Goal: Task Accomplishment & Management: Manage account settings

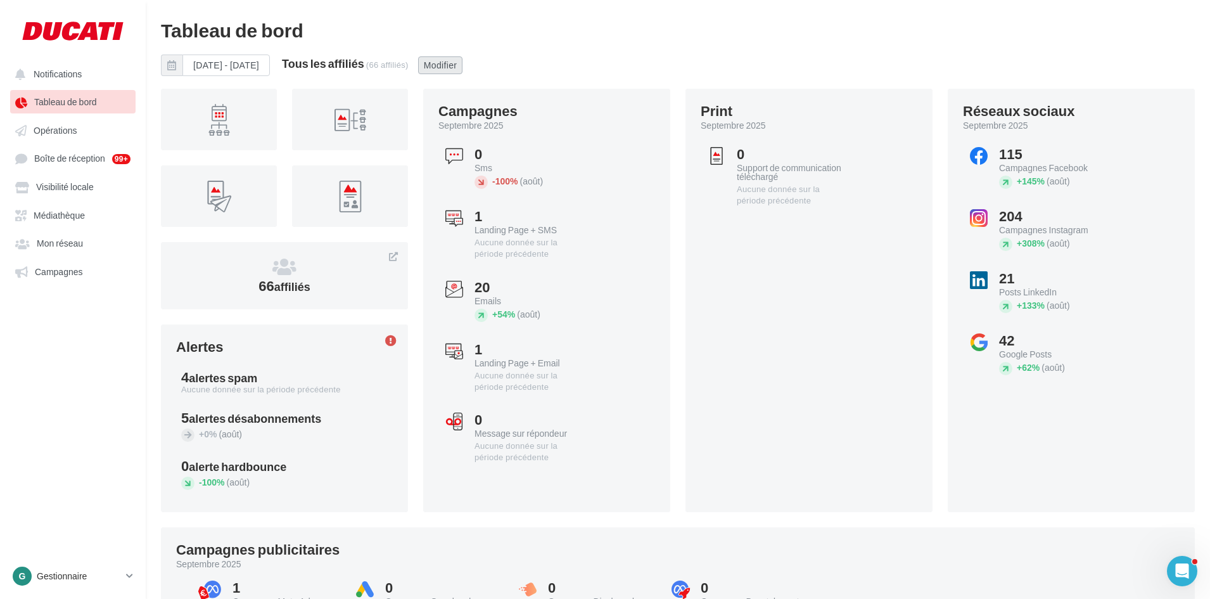
click at [463, 68] on button "Modifier" at bounding box center [440, 65] width 45 height 18
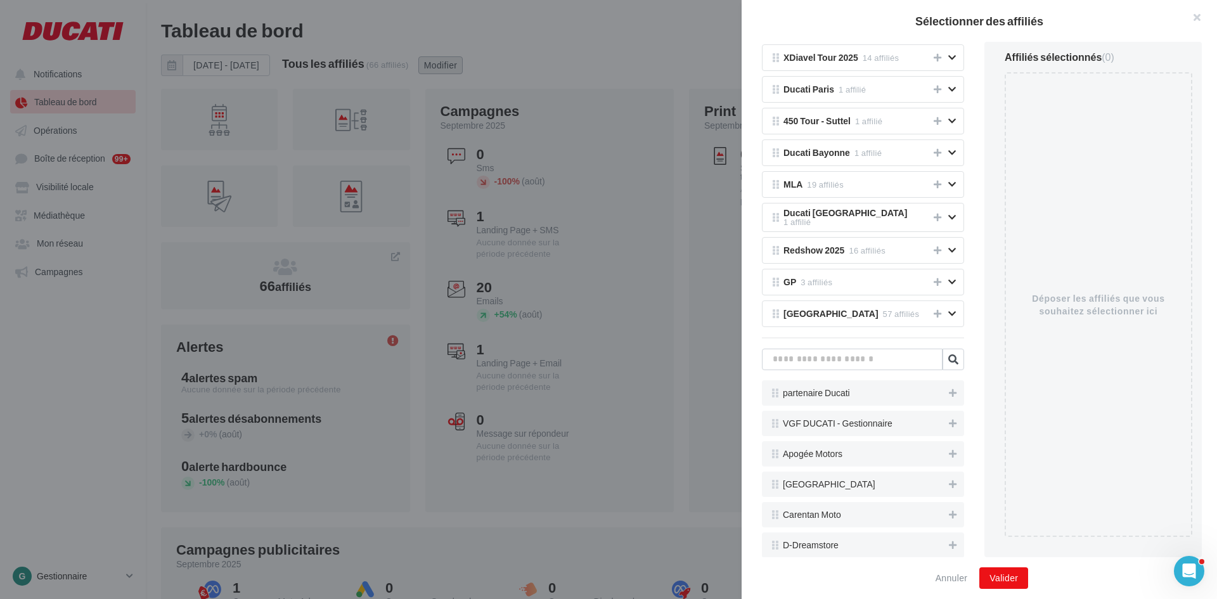
scroll to position [317, 0]
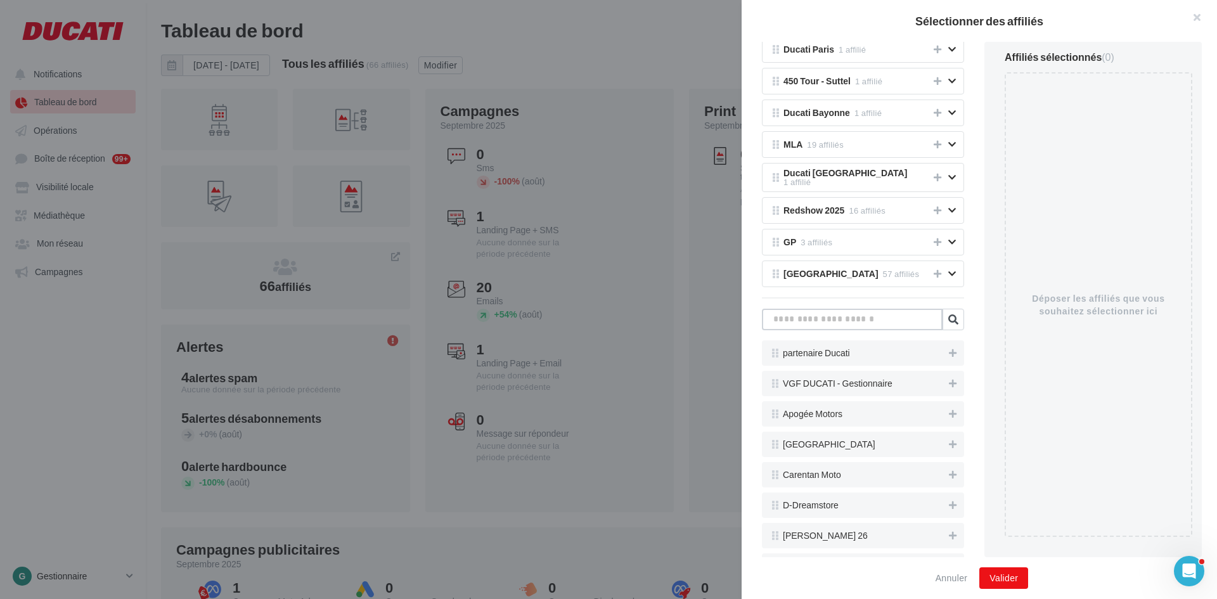
click at [855, 324] on input "text" at bounding box center [852, 320] width 181 height 22
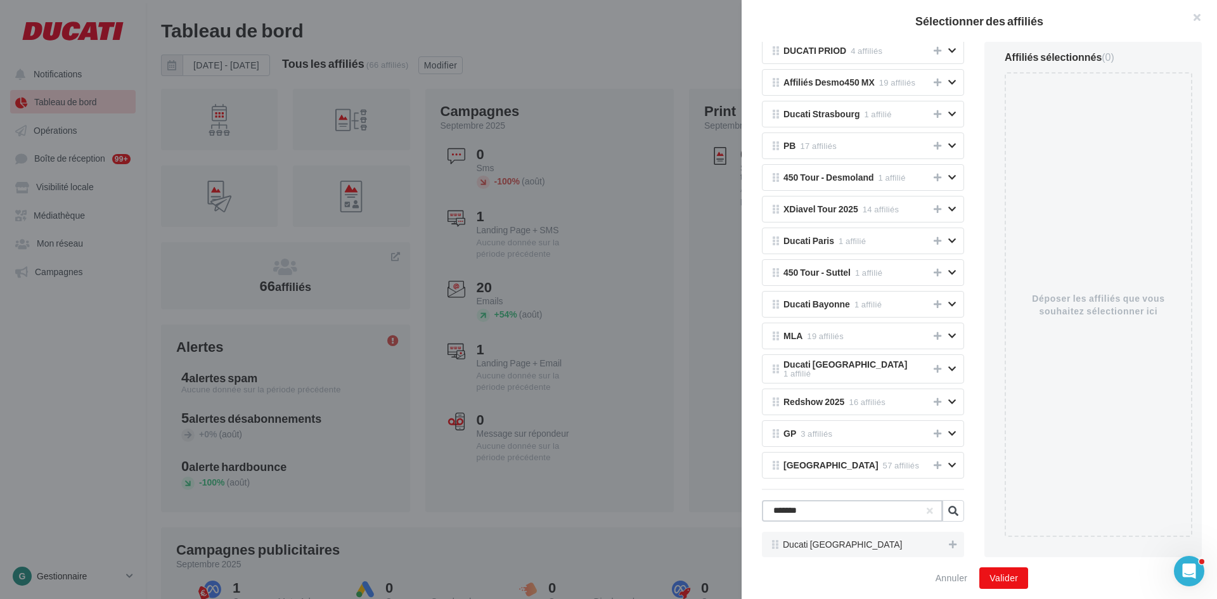
type input "*******"
click at [572, 44] on div at bounding box center [608, 299] width 1217 height 599
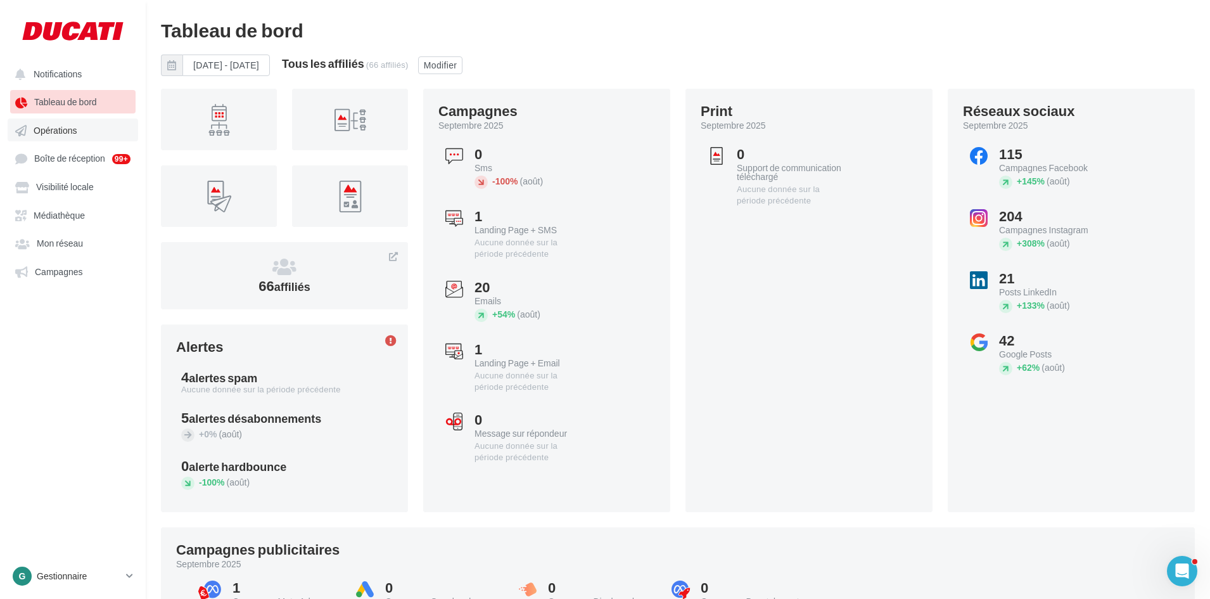
click at [65, 125] on span "Opérations" at bounding box center [55, 130] width 43 height 11
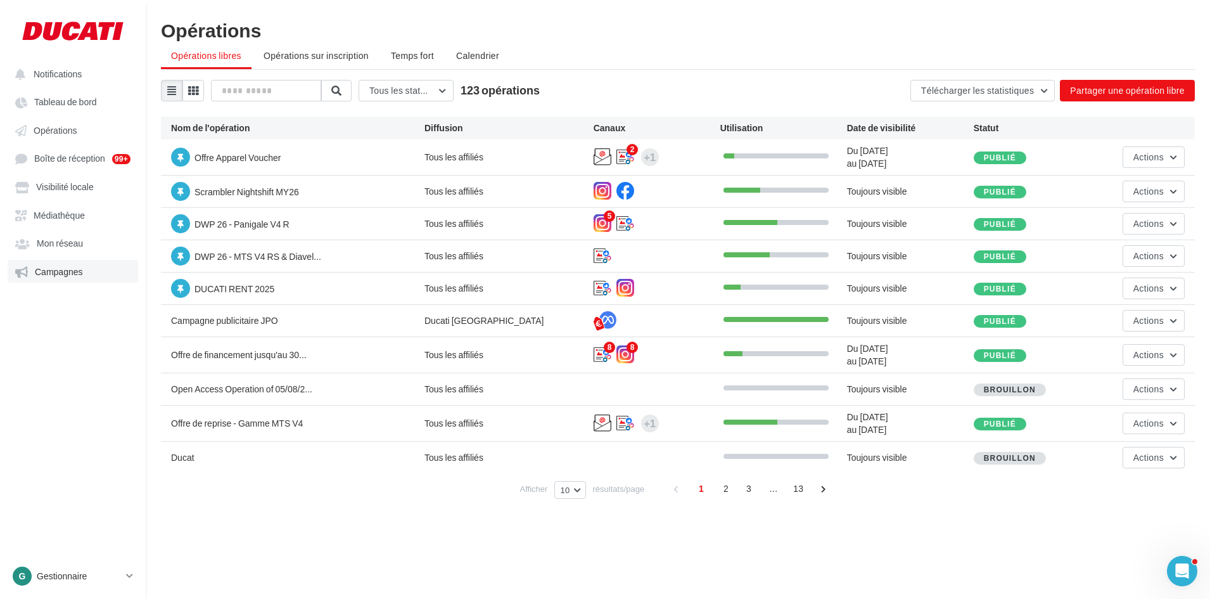
click at [75, 273] on span "Campagnes" at bounding box center [59, 271] width 48 height 11
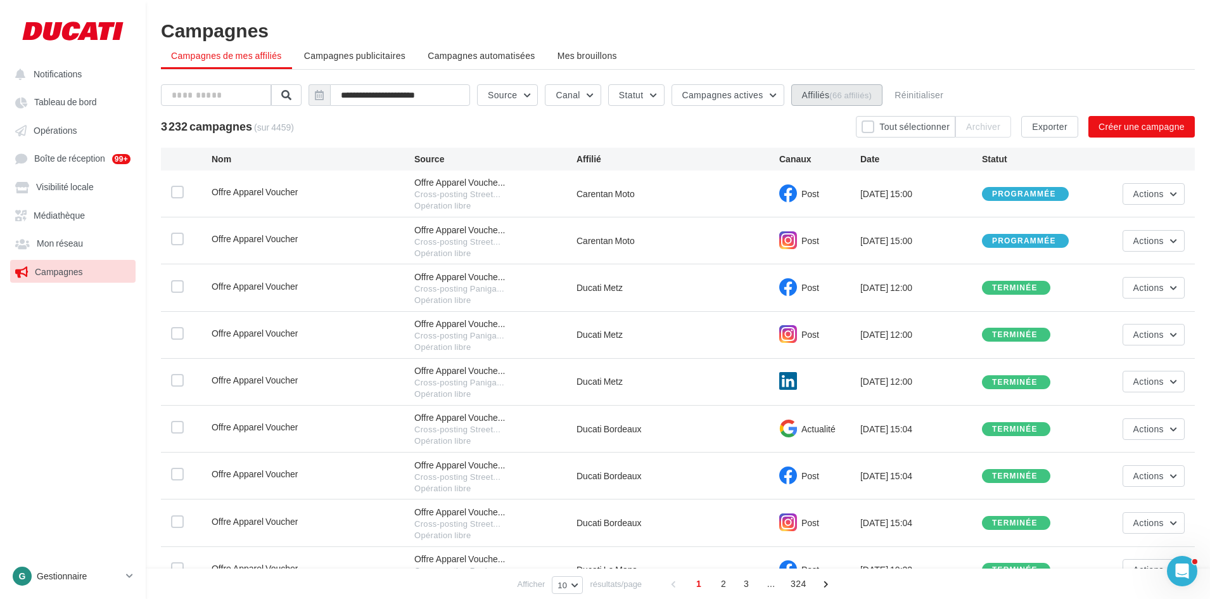
click at [829, 102] on button "Affiliés (66 affiliés)" at bounding box center [838, 95] width 92 height 22
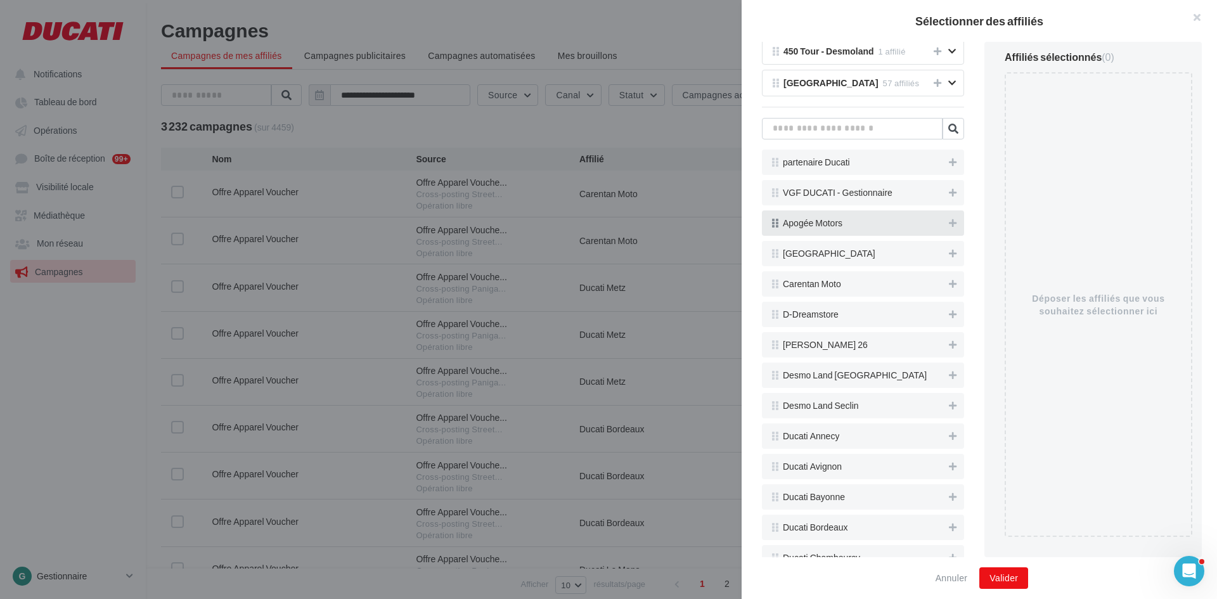
scroll to position [444, 0]
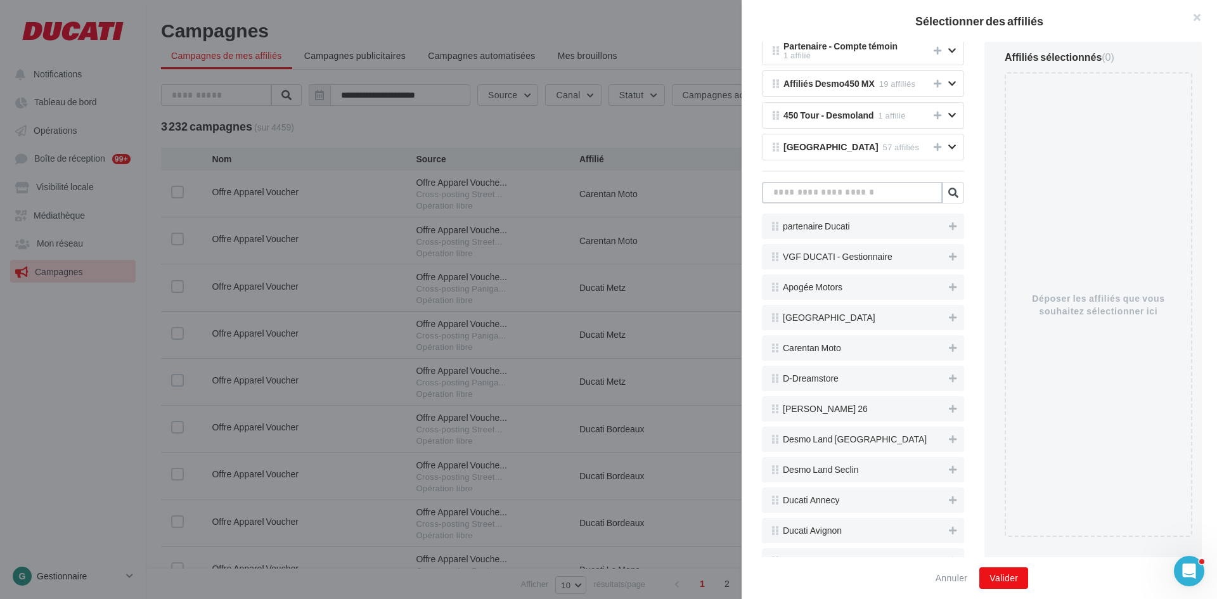
click at [851, 193] on input "text" at bounding box center [852, 193] width 181 height 22
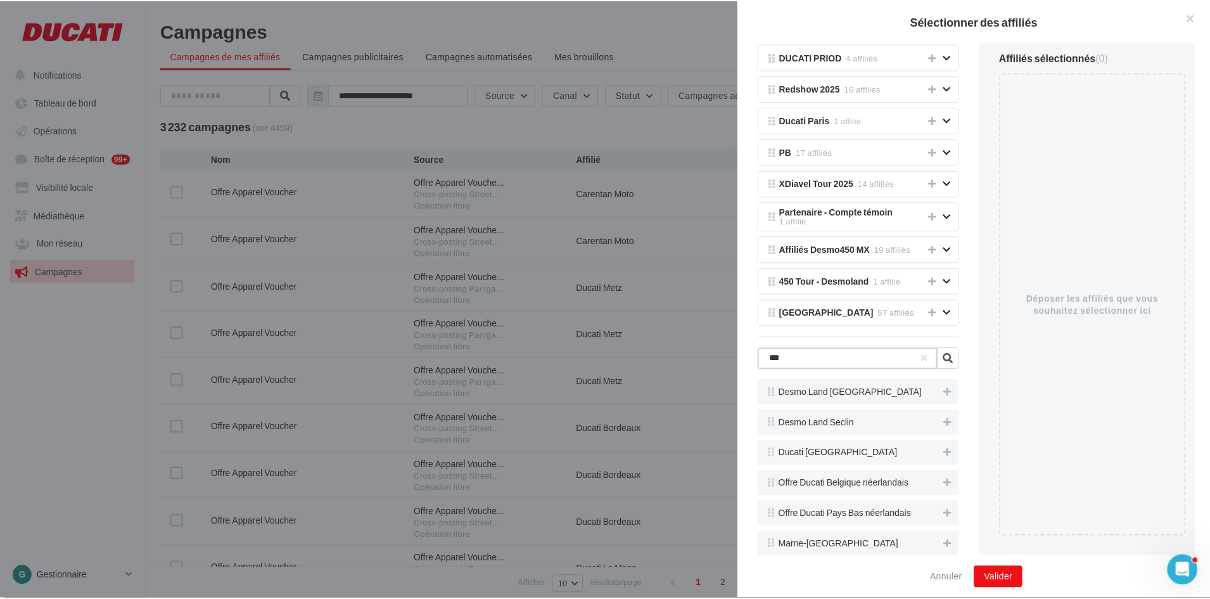
scroll to position [125, 0]
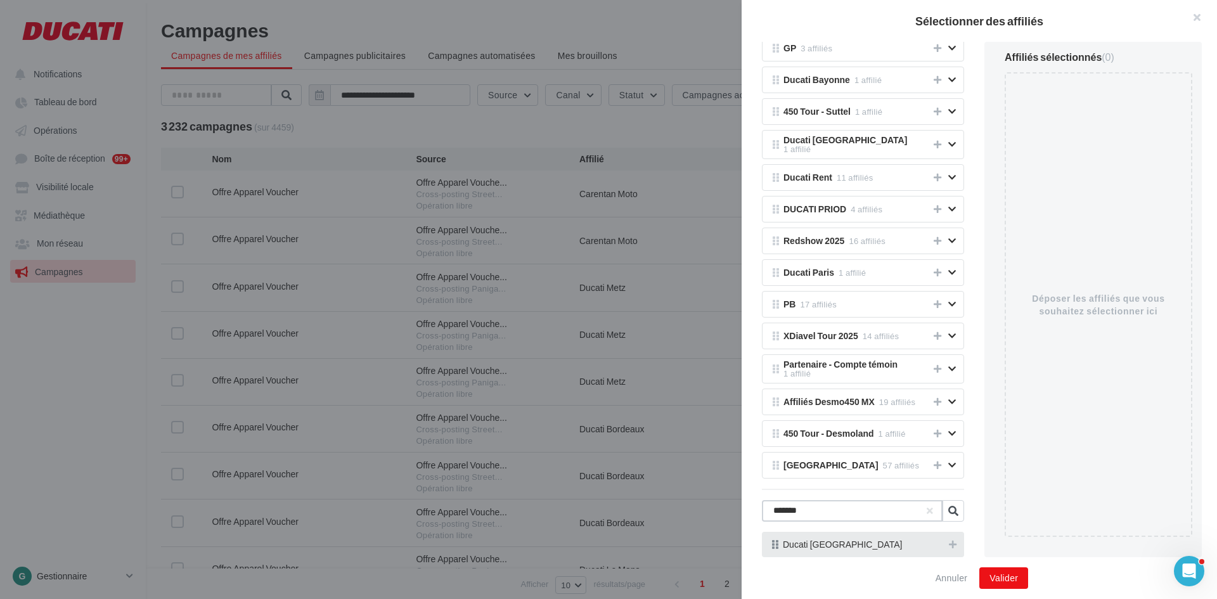
type input "*******"
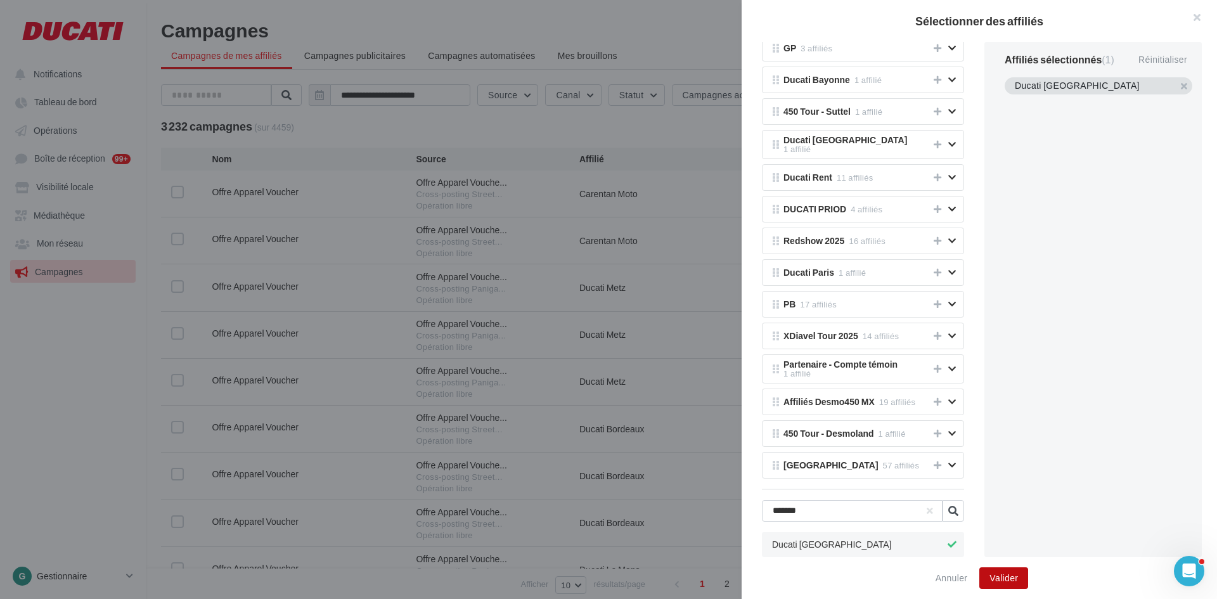
click at [1021, 575] on button "Valider" at bounding box center [1003, 578] width 49 height 22
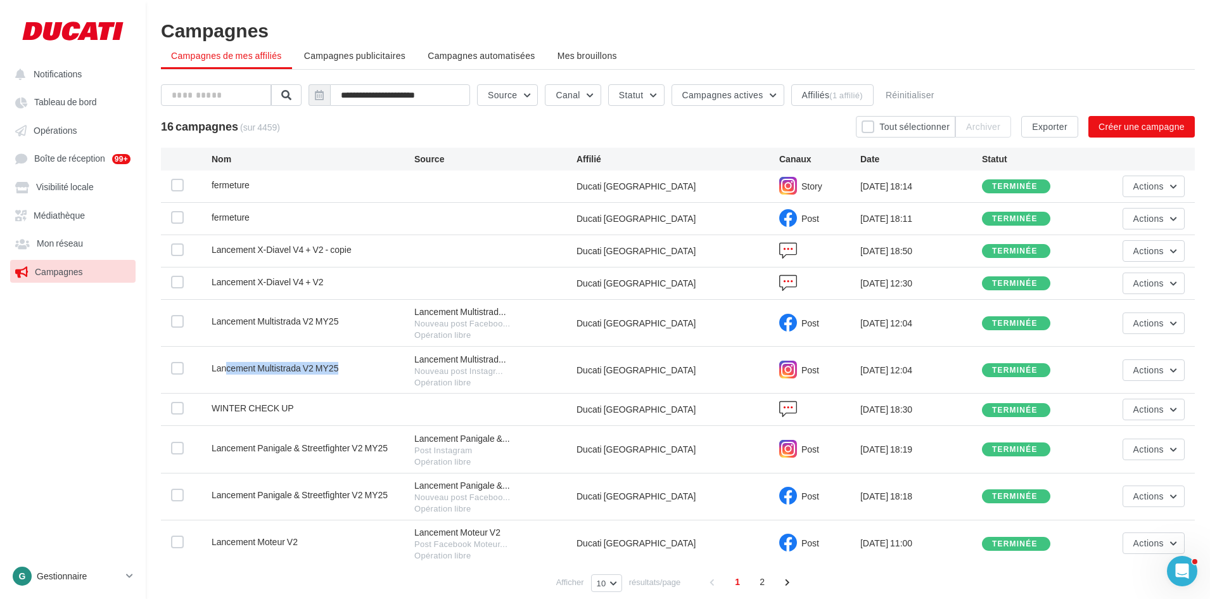
drag, startPoint x: 224, startPoint y: 368, endPoint x: 363, endPoint y: 371, distance: 138.2
click at [363, 371] on div "Lancement Multistrada V2 MY25" at bounding box center [313, 370] width 203 height 16
click at [279, 279] on span "Lancement X-Diavel V4 + V2" at bounding box center [268, 281] width 112 height 11
drag, startPoint x: 215, startPoint y: 249, endPoint x: 785, endPoint y: 283, distance: 570.8
click at [388, 262] on div "Lancement X-Diavel V4 + V2 - copie Ducati [GEOGRAPHIC_DATA] [DATE] 18:50 termin…" at bounding box center [678, 251] width 1034 height 32
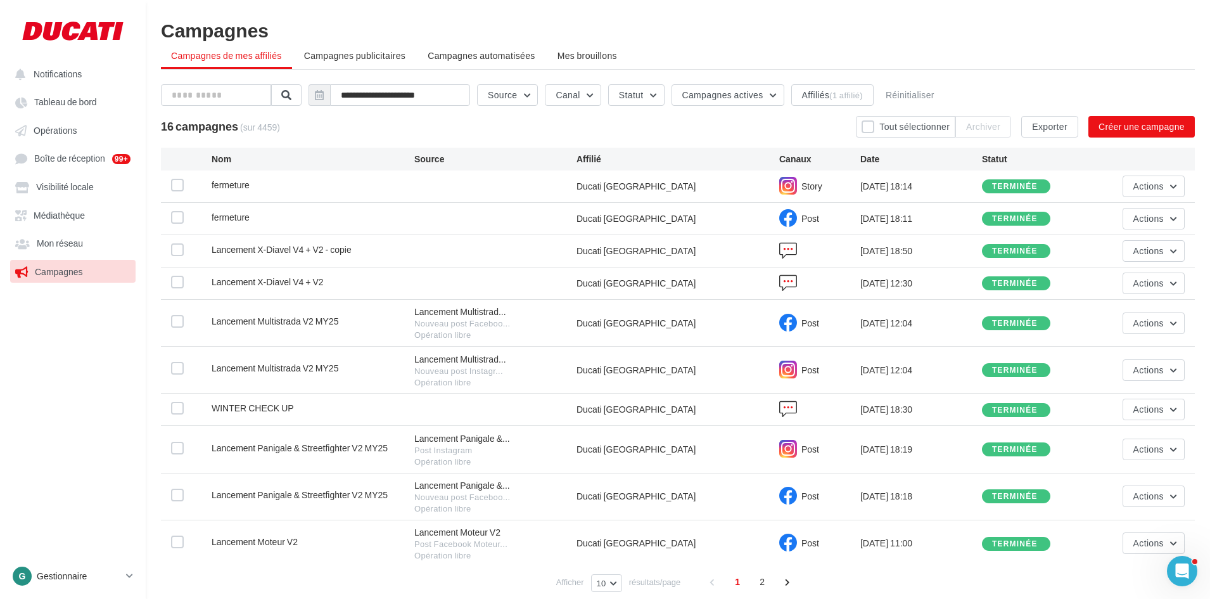
click at [223, 189] on span "fermeture" at bounding box center [231, 184] width 38 height 11
click at [294, 189] on div "fermeture" at bounding box center [313, 187] width 203 height 16
click at [1153, 191] on button "Actions" at bounding box center [1154, 187] width 62 height 22
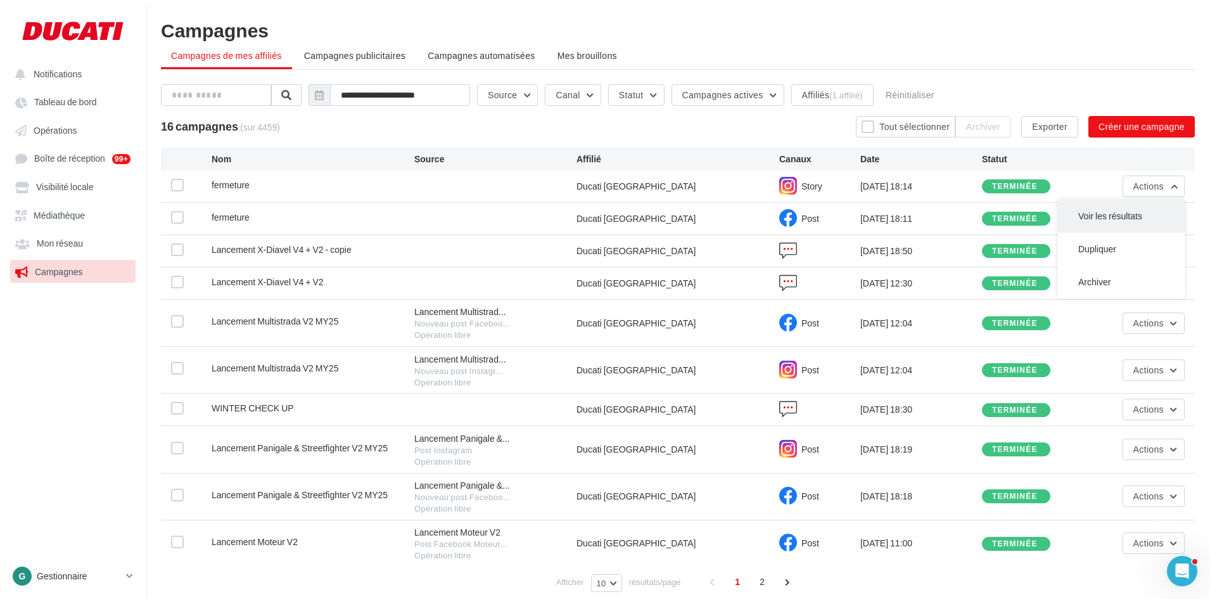
click at [1125, 214] on button "Voir les résultats" at bounding box center [1121, 216] width 127 height 33
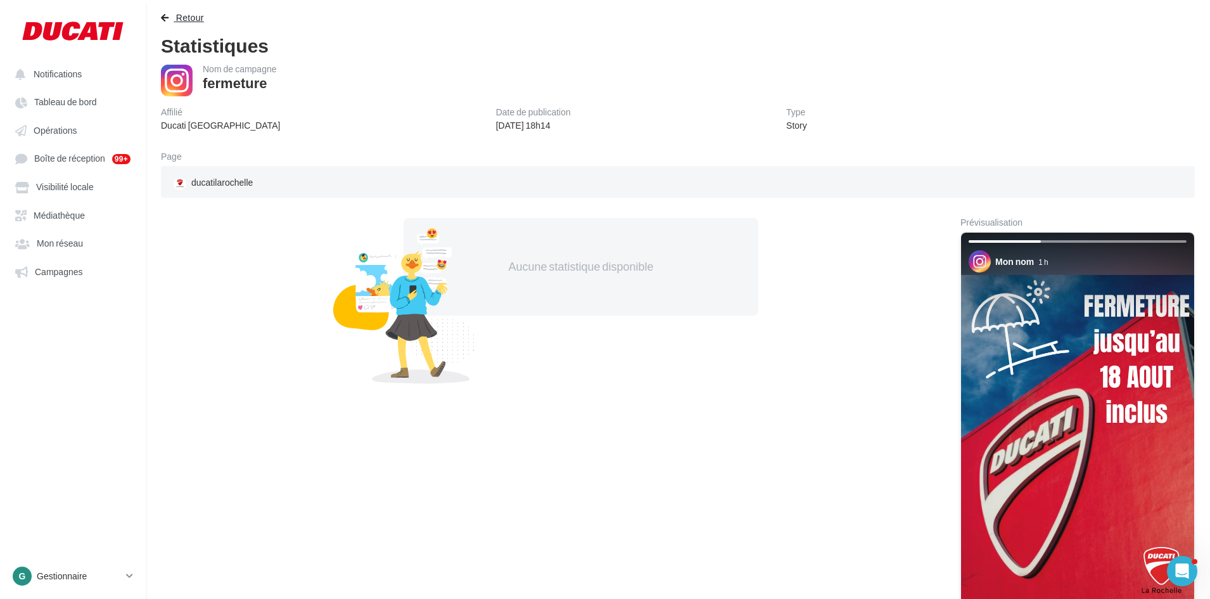
drag, startPoint x: 207, startPoint y: 20, endPoint x: 201, endPoint y: 17, distance: 6.5
click at [204, 20] on button "Retour" at bounding box center [185, 17] width 48 height 15
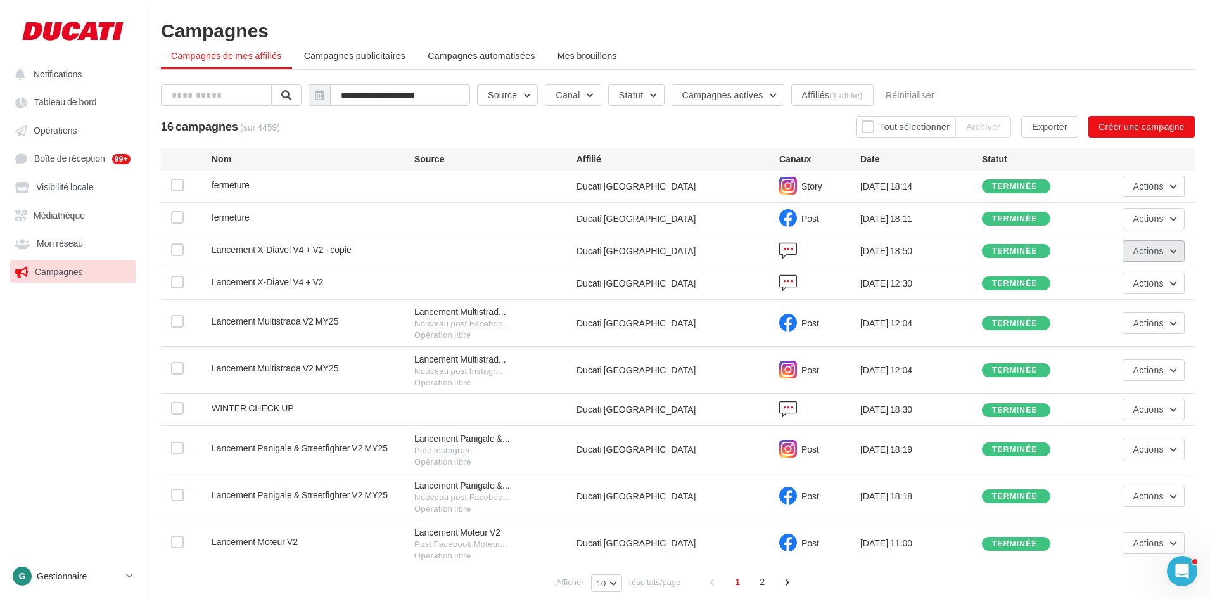
click at [1137, 248] on span "Actions" at bounding box center [1149, 250] width 30 height 11
click at [1128, 278] on button "Voir les résultats" at bounding box center [1121, 280] width 127 height 33
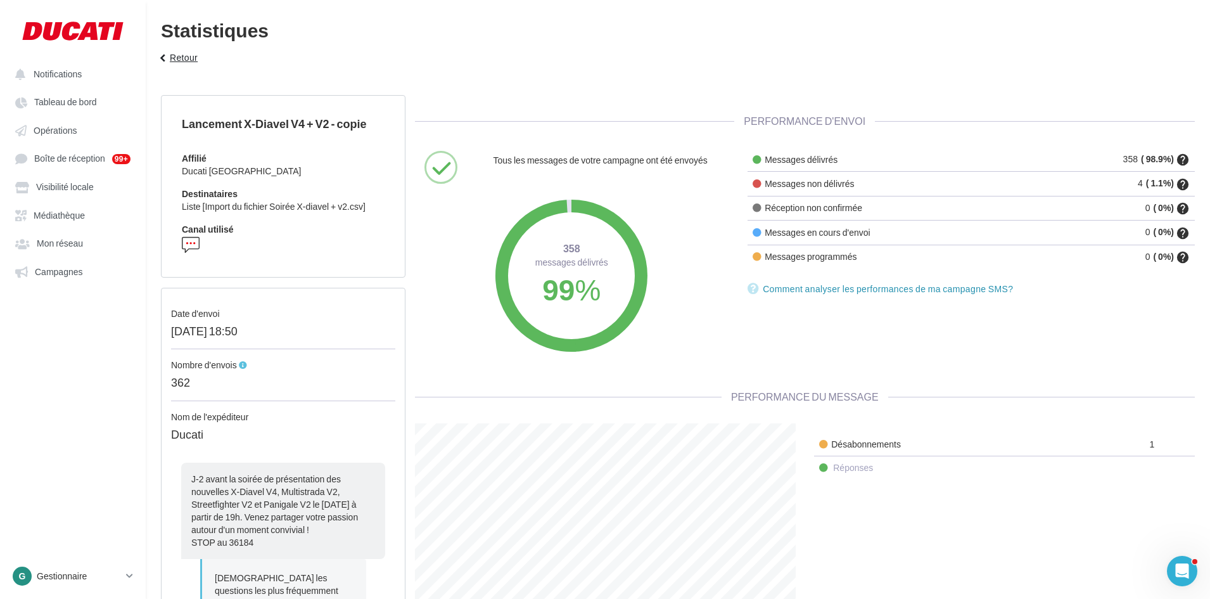
click at [179, 51] on button "keyboard_arrow_left Retour" at bounding box center [177, 61] width 52 height 25
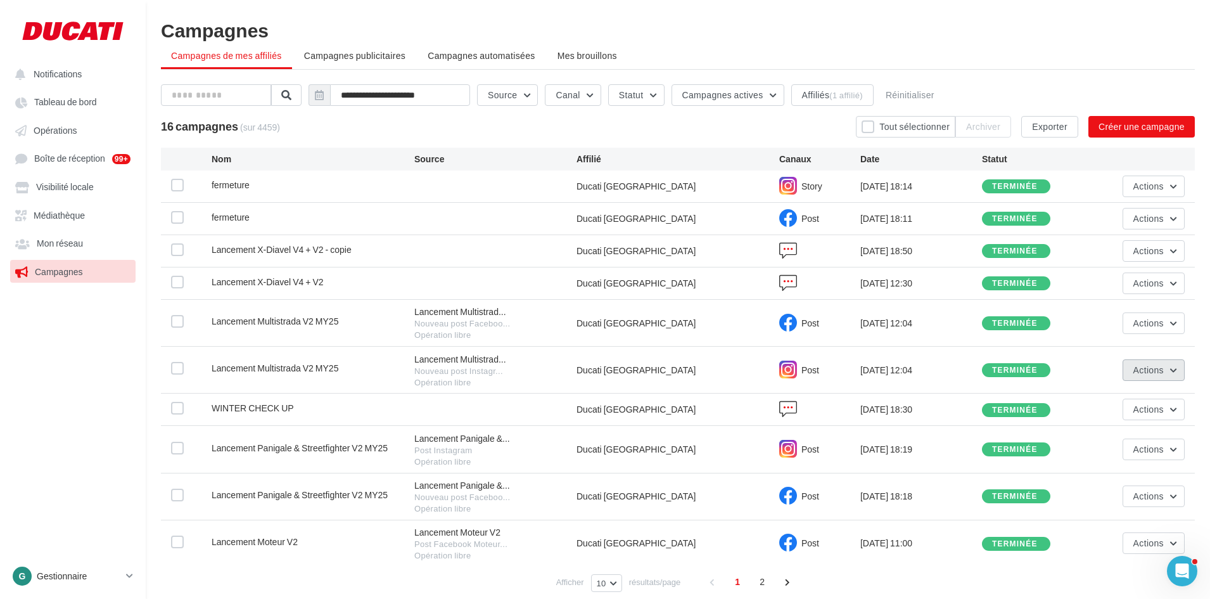
click at [1151, 368] on span "Actions" at bounding box center [1149, 369] width 30 height 11
click at [1127, 392] on button "Voir les résultats" at bounding box center [1121, 399] width 127 height 33
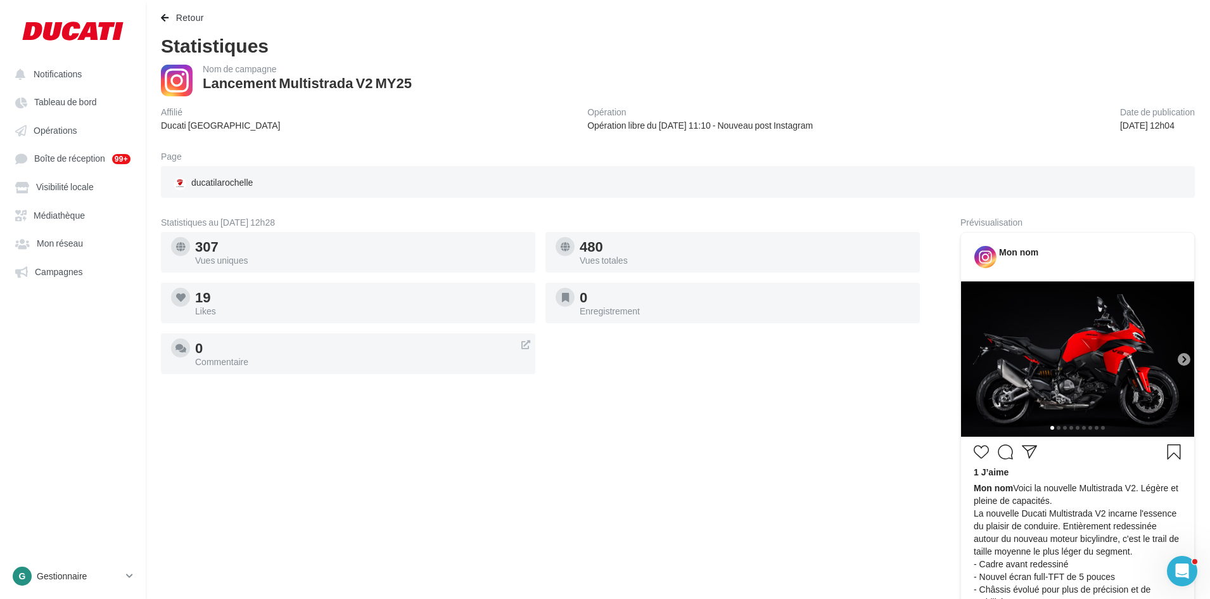
click at [1186, 364] on icon at bounding box center [1184, 359] width 11 height 11
click at [164, 22] on button "Retour" at bounding box center [185, 17] width 48 height 15
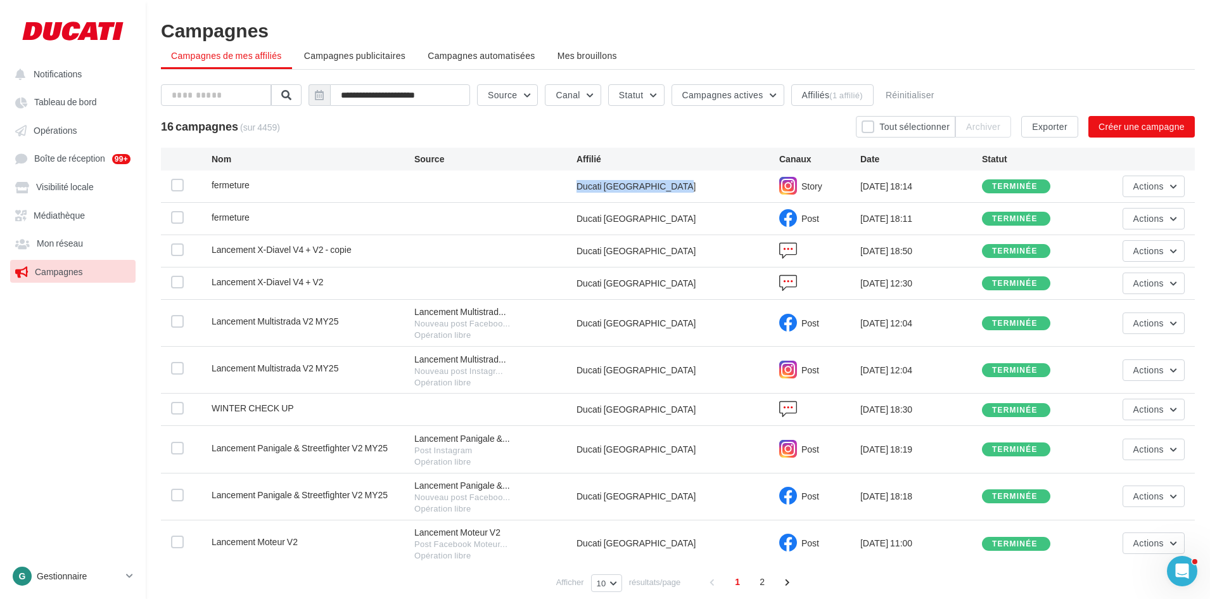
drag, startPoint x: 660, startPoint y: 187, endPoint x: 572, endPoint y: 185, distance: 87.5
click at [572, 185] on div "fermeture Ducati [GEOGRAPHIC_DATA] Story [DATE] 18:14 terminée Actions" at bounding box center [678, 186] width 1034 height 32
click at [617, 186] on div "Ducati [GEOGRAPHIC_DATA]" at bounding box center [678, 186] width 203 height 13
click at [58, 274] on span "Campagnes" at bounding box center [59, 271] width 48 height 11
click at [828, 96] on button "Affiliés (1 affilié)" at bounding box center [833, 95] width 82 height 22
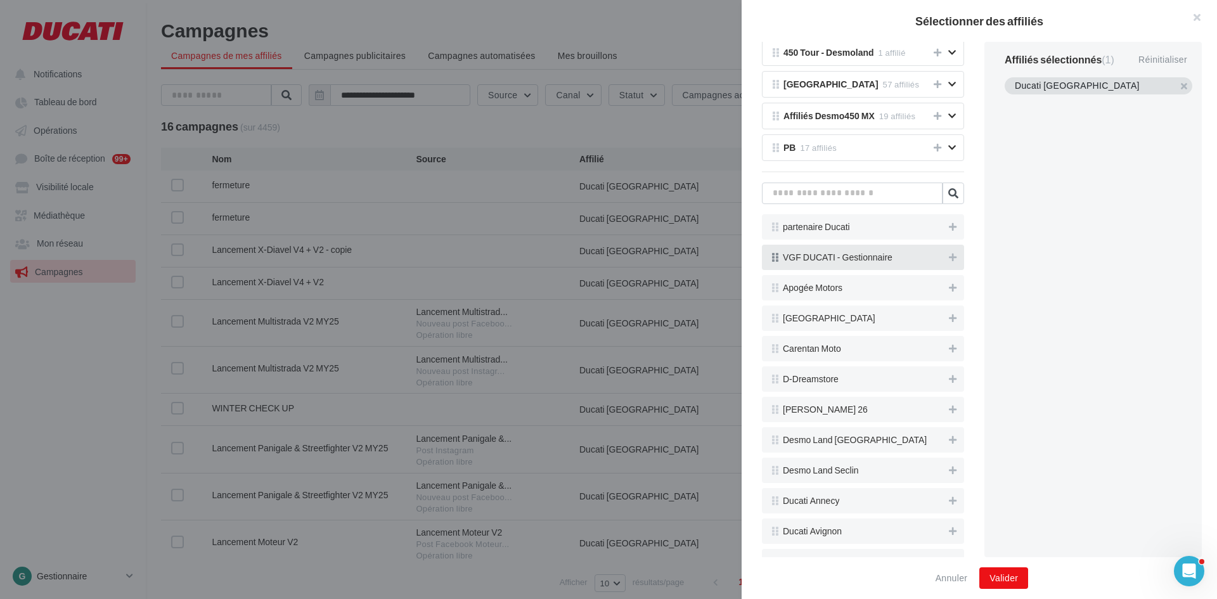
scroll to position [444, 0]
click at [834, 201] on input "text" at bounding box center [852, 193] width 181 height 22
click at [949, 227] on icon at bounding box center [953, 226] width 8 height 9
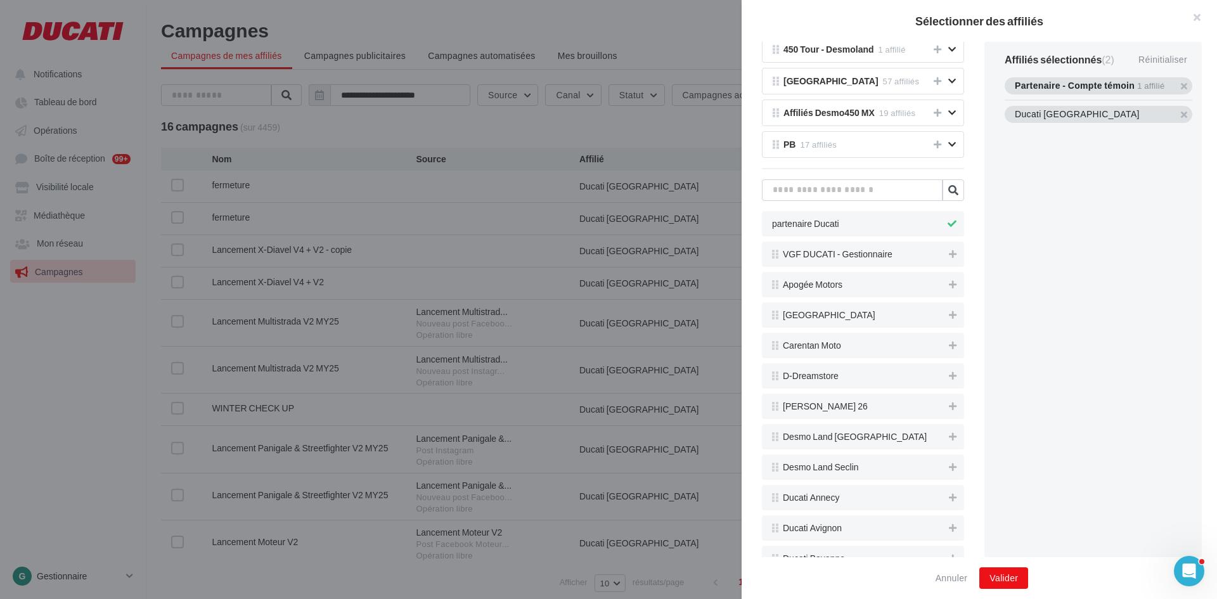
scroll to position [441, 0]
click at [1015, 101] on button "button" at bounding box center [1015, 101] width 0 height 0
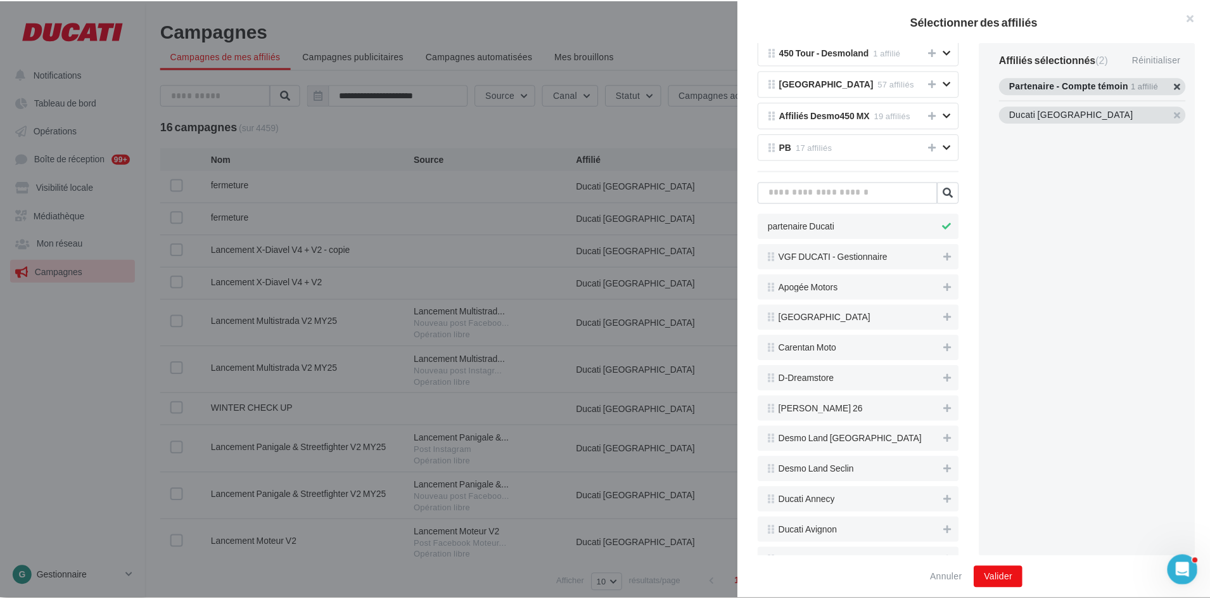
scroll to position [444, 0]
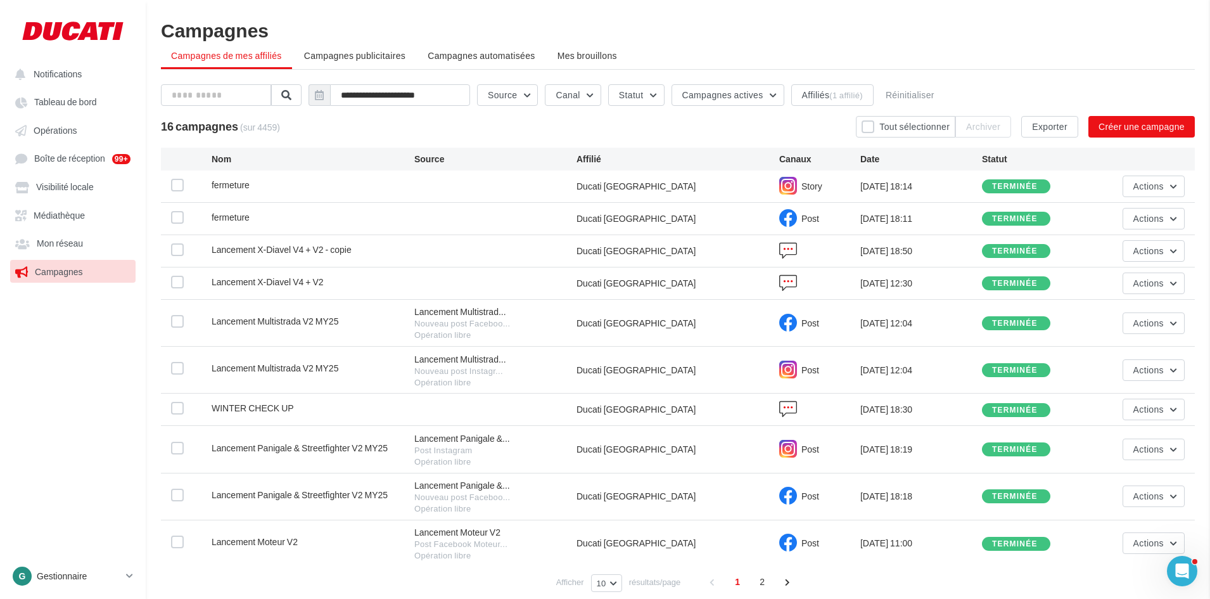
click at [947, 95] on div "Sélectionner des affiliés Tous les affiliés 66 affiliés Mes groupes d'affiliés …" at bounding box center [947, 95] width 0 height 0
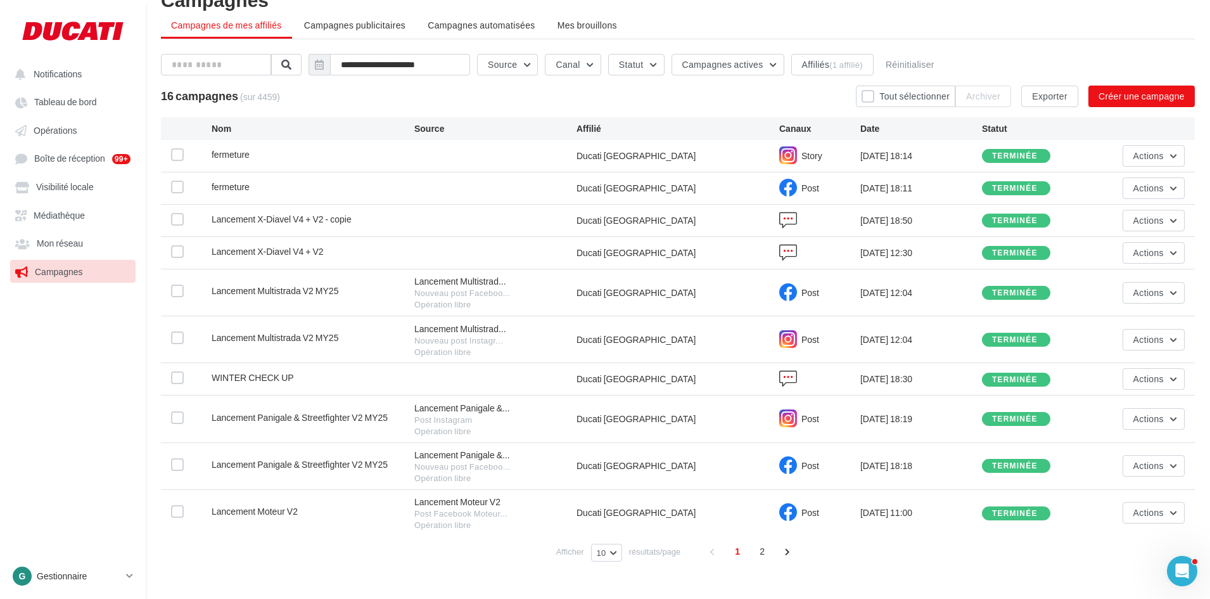
scroll to position [0, 0]
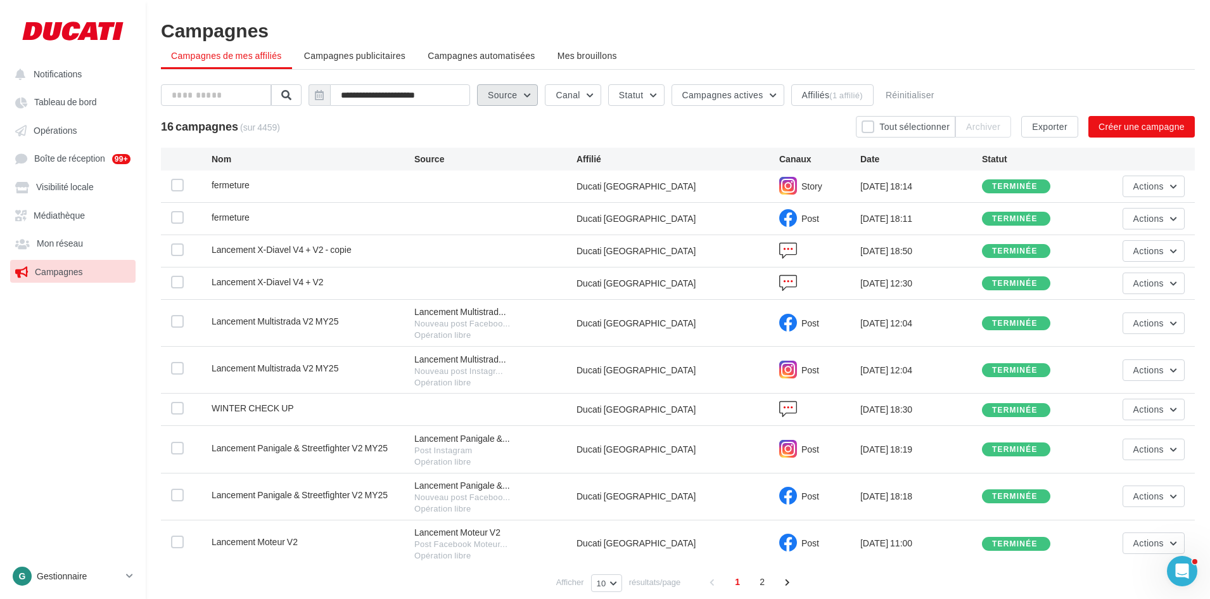
click at [527, 96] on button "Source" at bounding box center [507, 95] width 61 height 22
click at [572, 96] on button "Canal" at bounding box center [573, 95] width 56 height 22
click at [506, 127] on div "16 campagnes (sur 4459) Tout sélectionner Archiver Exporter Créer une campagne" at bounding box center [678, 127] width 1034 height 22
drag, startPoint x: 859, startPoint y: 184, endPoint x: 934, endPoint y: 188, distance: 74.9
click at [934, 188] on div "fermeture Ducati [GEOGRAPHIC_DATA] Story [DATE] 18:14 terminée Actions" at bounding box center [678, 186] width 1034 height 32
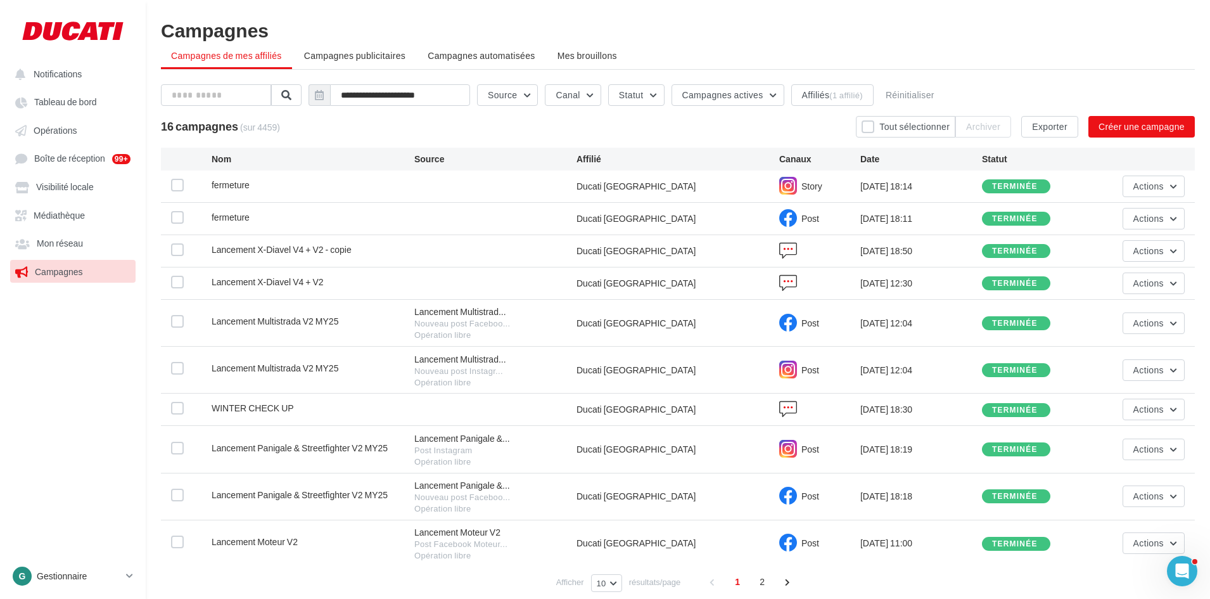
click at [236, 186] on span "fermeture" at bounding box center [231, 184] width 38 height 11
click at [315, 193] on div "fermeture" at bounding box center [313, 187] width 203 height 16
click at [1157, 191] on button "Actions" at bounding box center [1154, 187] width 62 height 22
click at [1119, 221] on button "Voir les résultats" at bounding box center [1121, 216] width 127 height 33
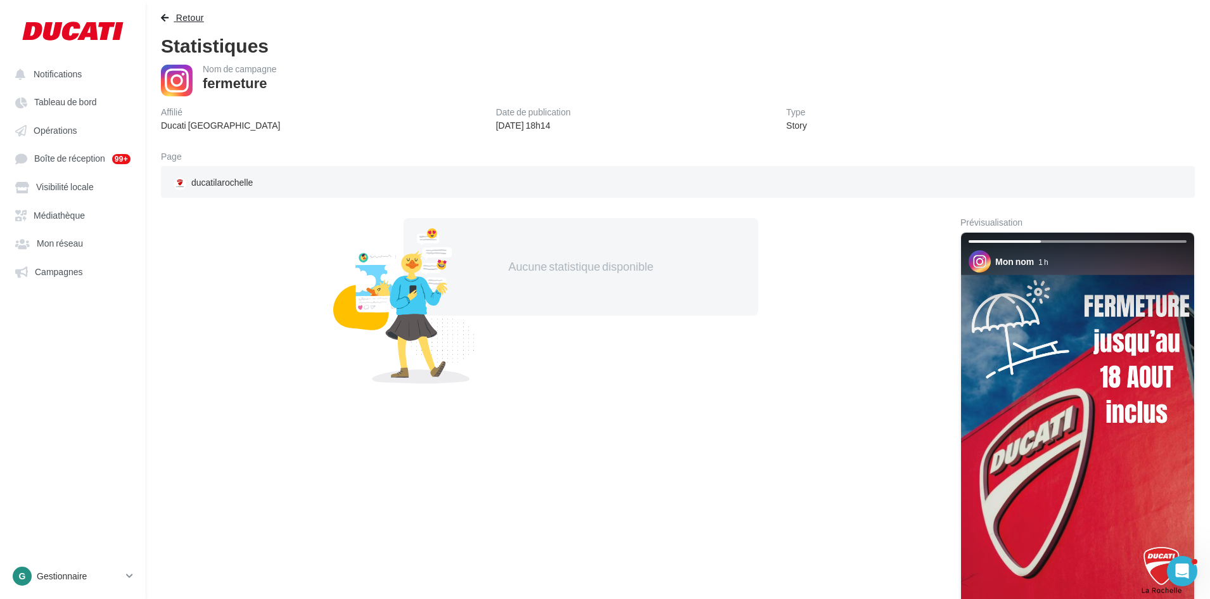
click at [195, 15] on span "Retour" at bounding box center [190, 17] width 28 height 11
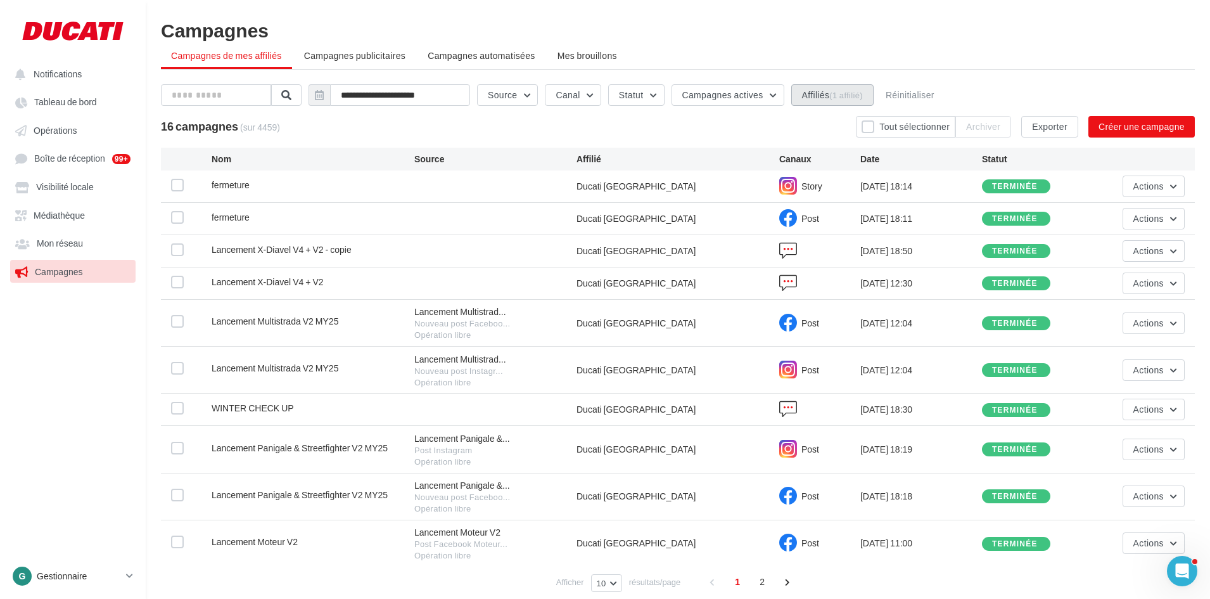
click at [854, 101] on button "Affiliés (1 affilié)" at bounding box center [833, 95] width 82 height 22
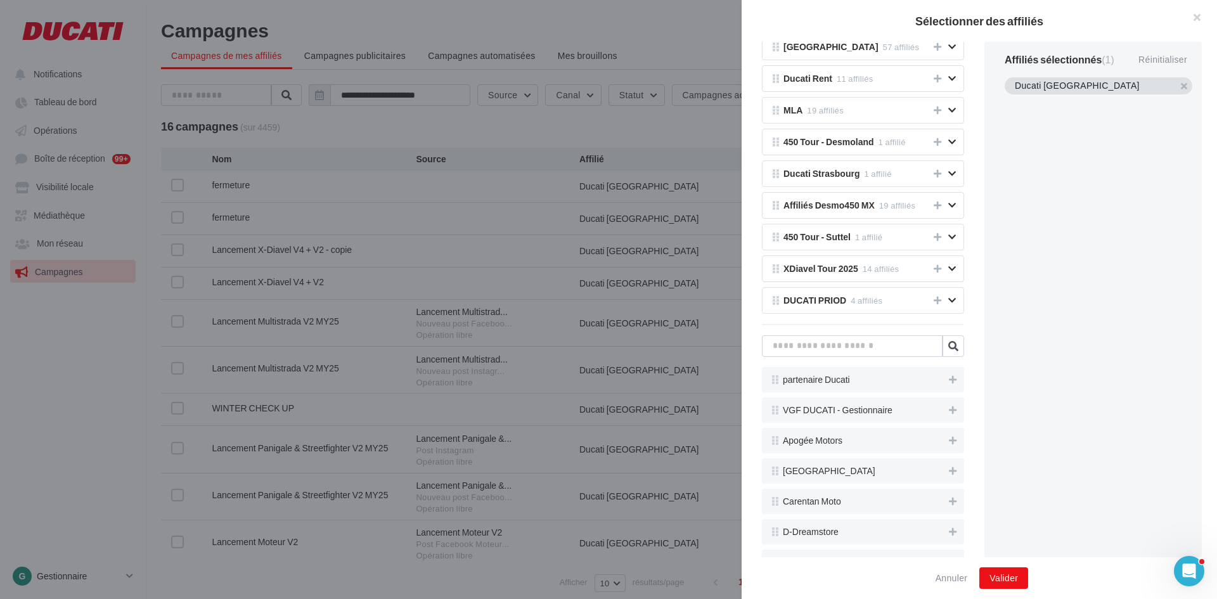
scroll to position [380, 0]
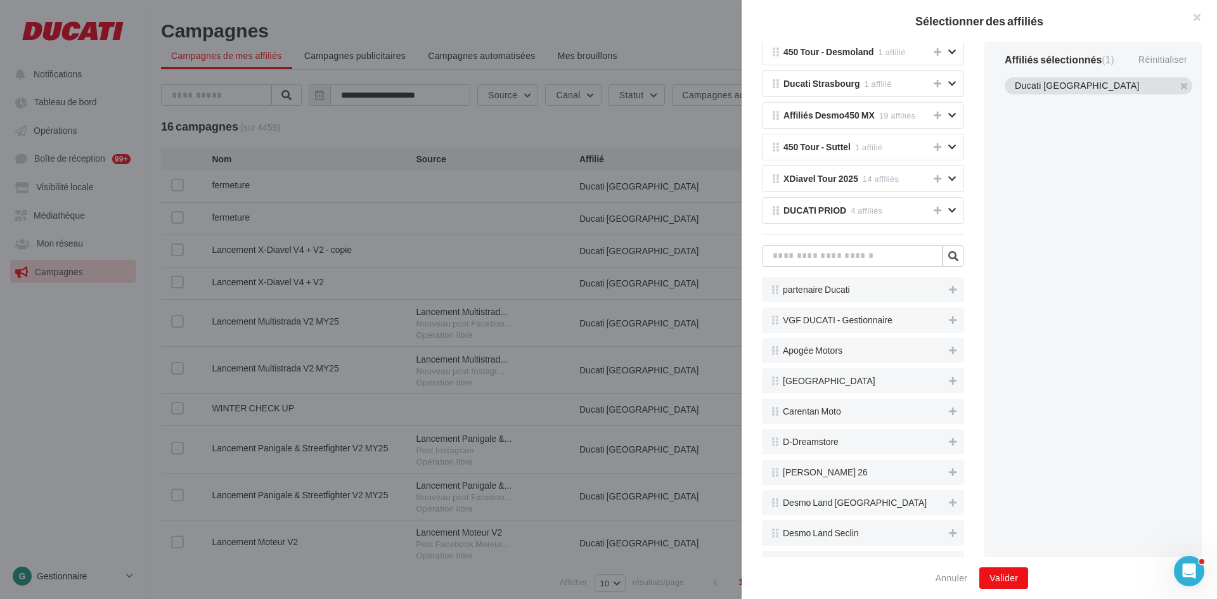
click at [641, 136] on div at bounding box center [608, 299] width 1217 height 599
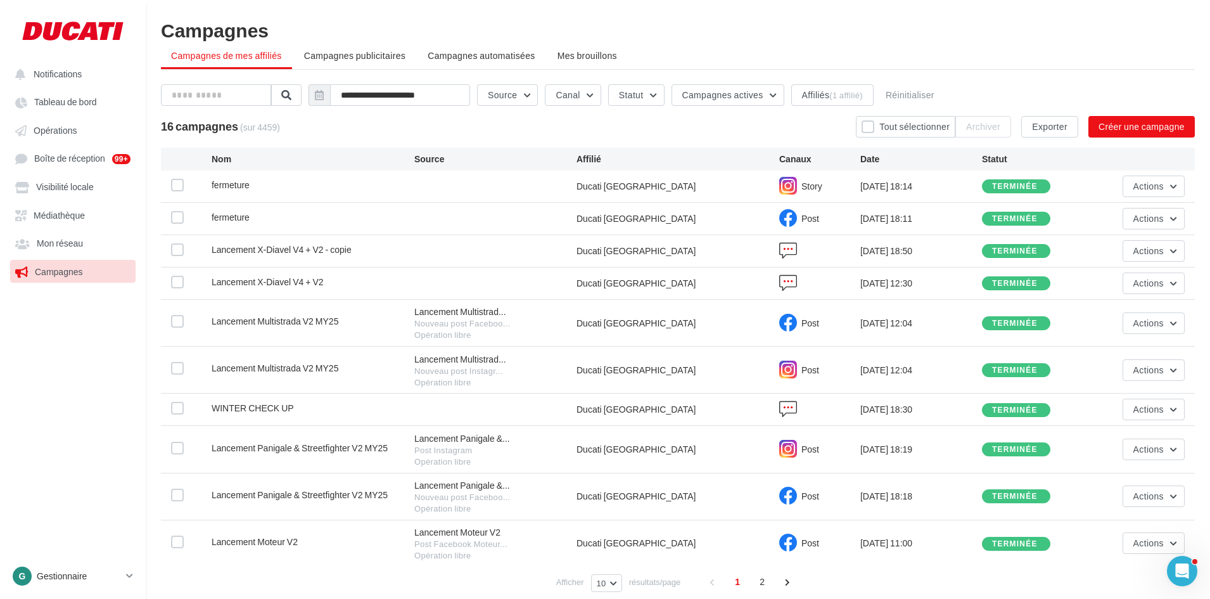
click at [811, 182] on span "Story" at bounding box center [812, 186] width 21 height 11
click at [811, 181] on span "Story" at bounding box center [812, 186] width 21 height 11
click at [812, 184] on span "Story" at bounding box center [812, 186] width 21 height 11
click at [831, 88] on button "Affiliés (1 affilié)" at bounding box center [833, 95] width 82 height 22
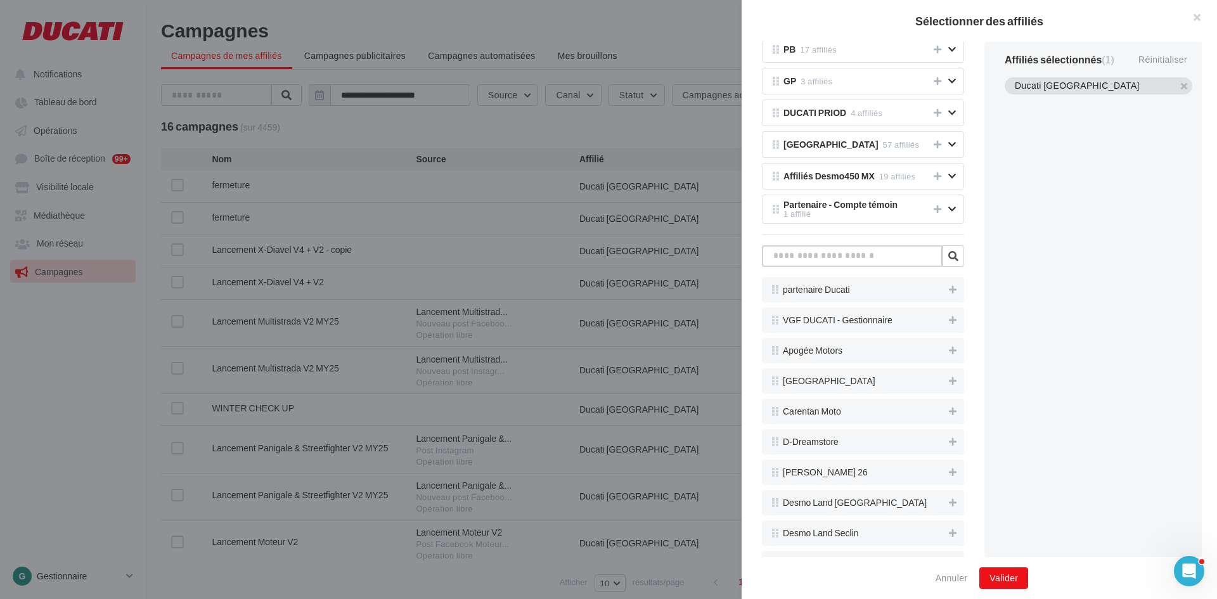
click at [889, 255] on input "text" at bounding box center [852, 256] width 181 height 22
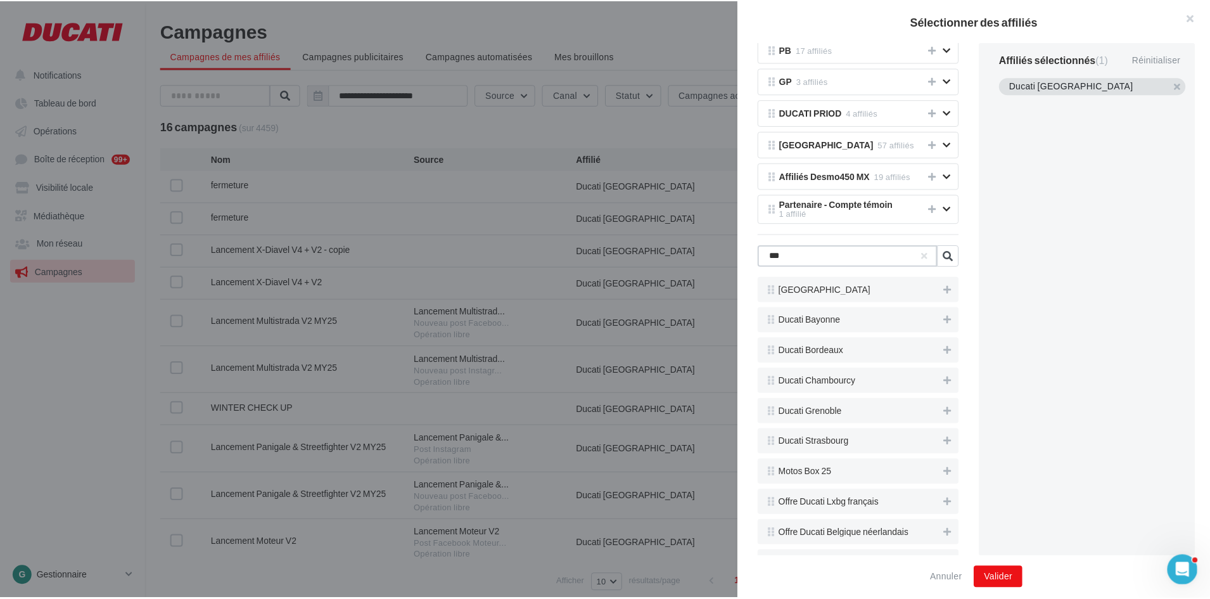
scroll to position [125, 0]
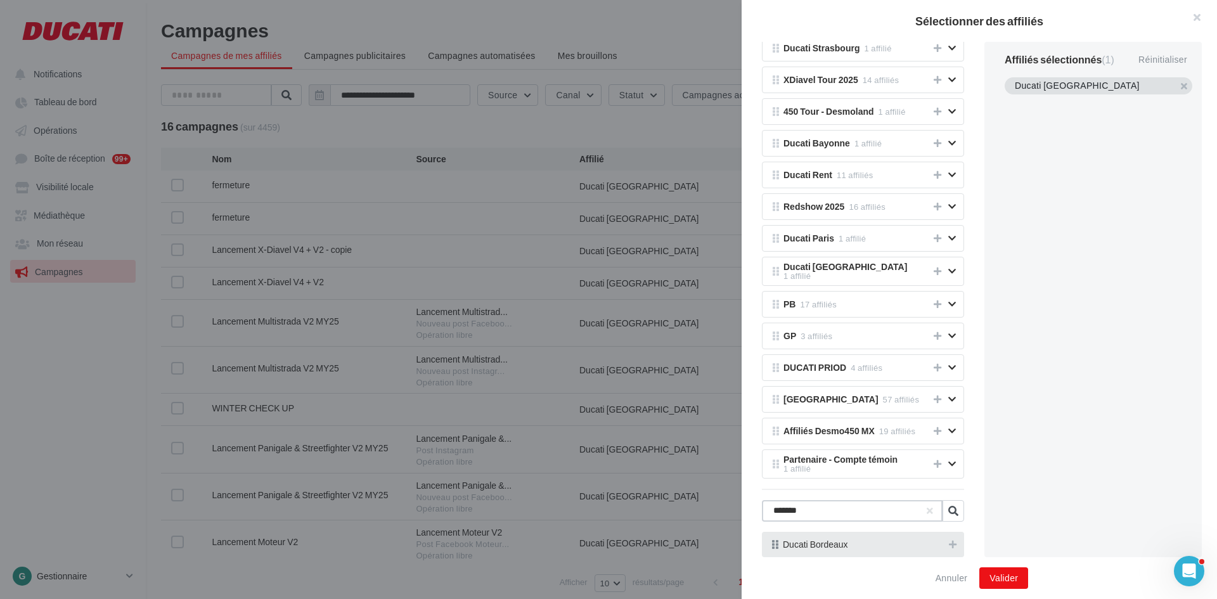
type input "*******"
click at [1015, 101] on button "button" at bounding box center [1015, 101] width 0 height 0
click at [1009, 571] on button "Valider" at bounding box center [1003, 578] width 49 height 22
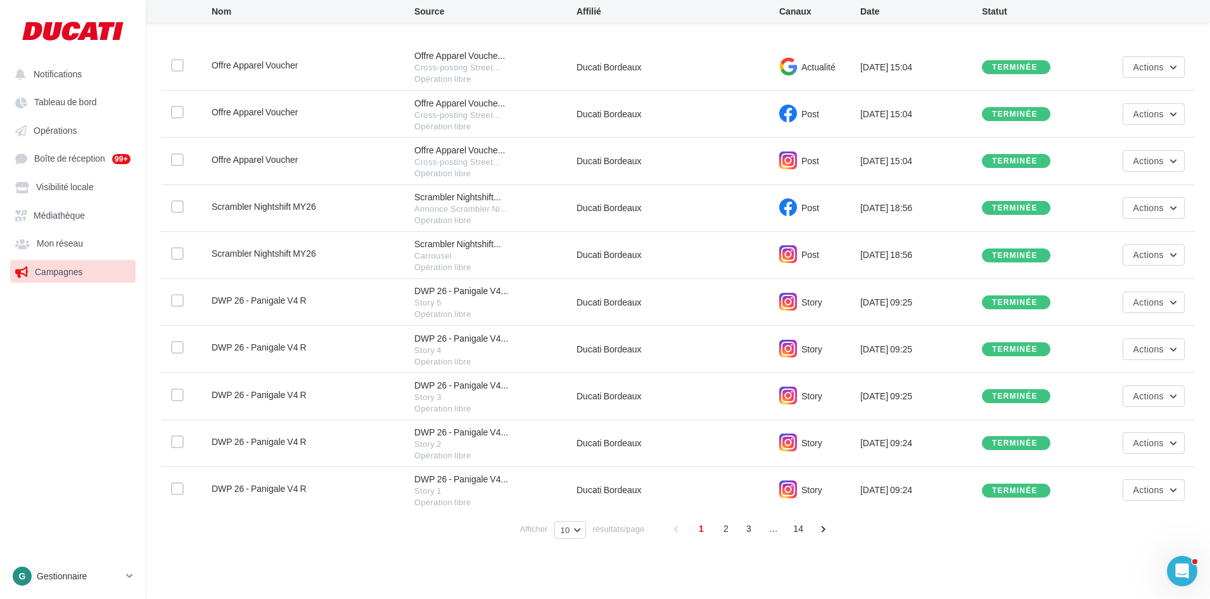
scroll to position [136, 0]
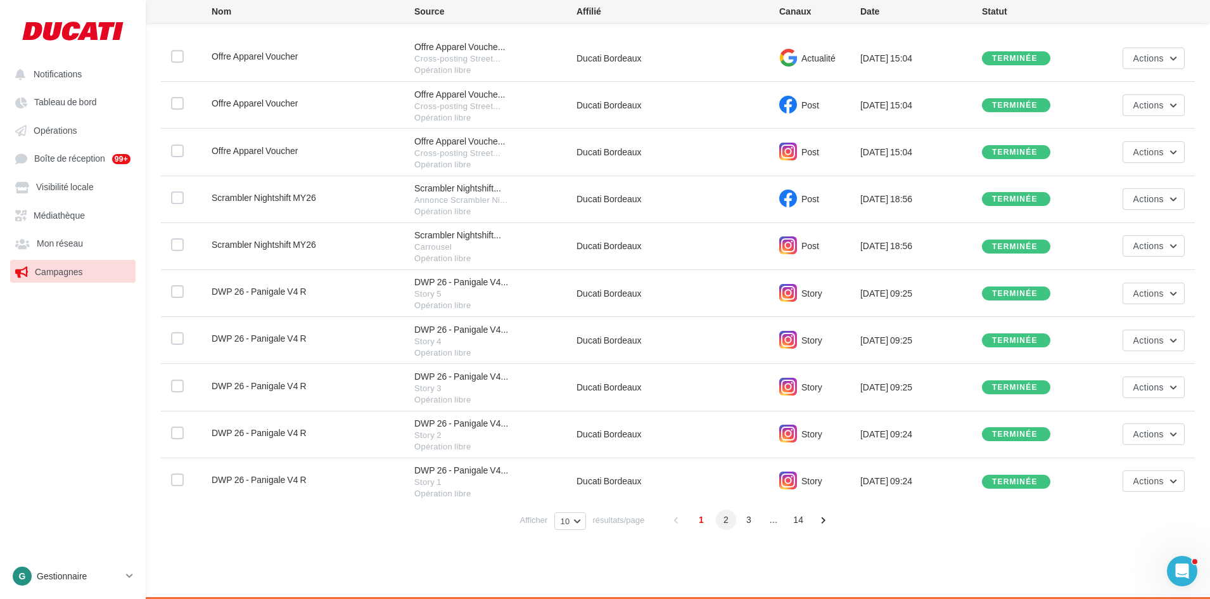
click at [719, 521] on span "2" at bounding box center [726, 520] width 20 height 20
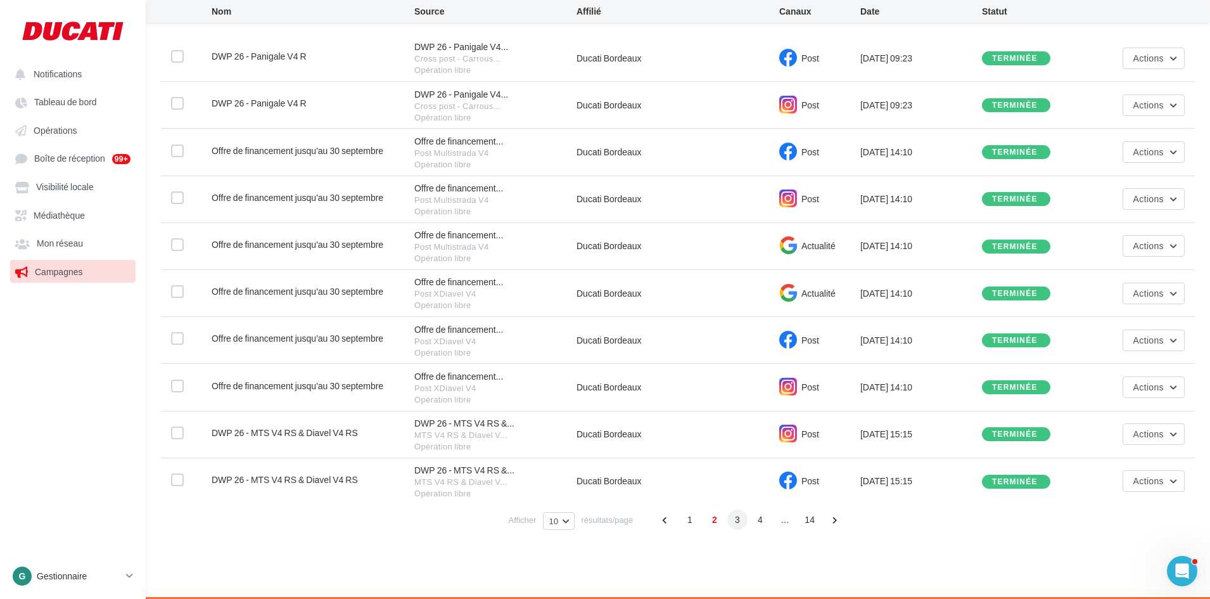
click at [731, 524] on span "3" at bounding box center [738, 520] width 20 height 20
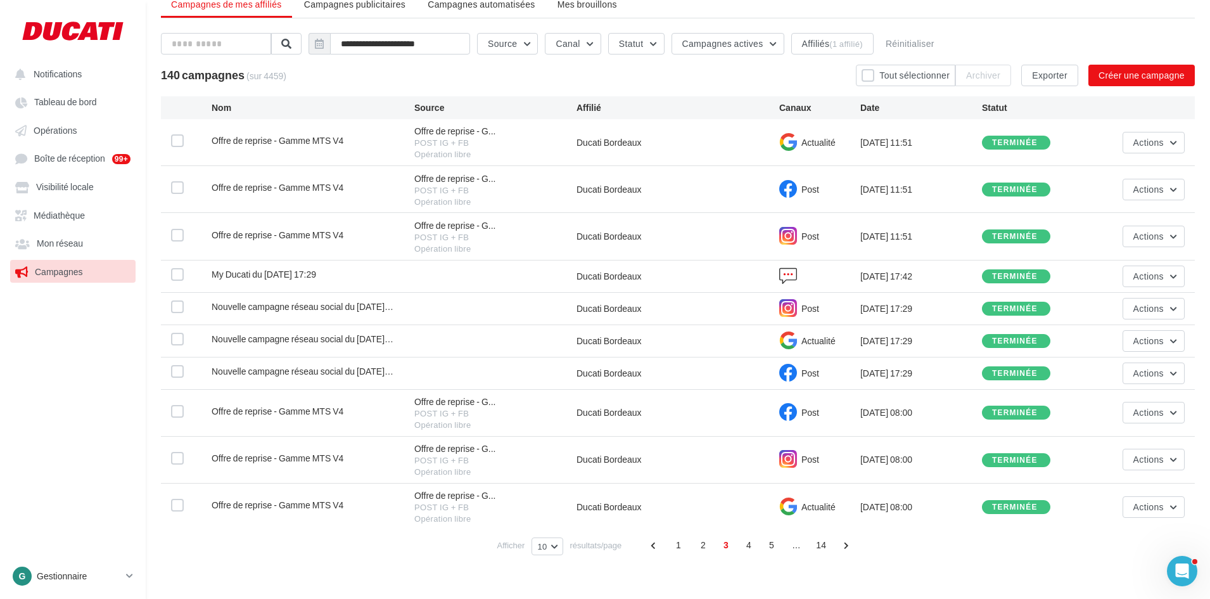
scroll to position [77, 0]
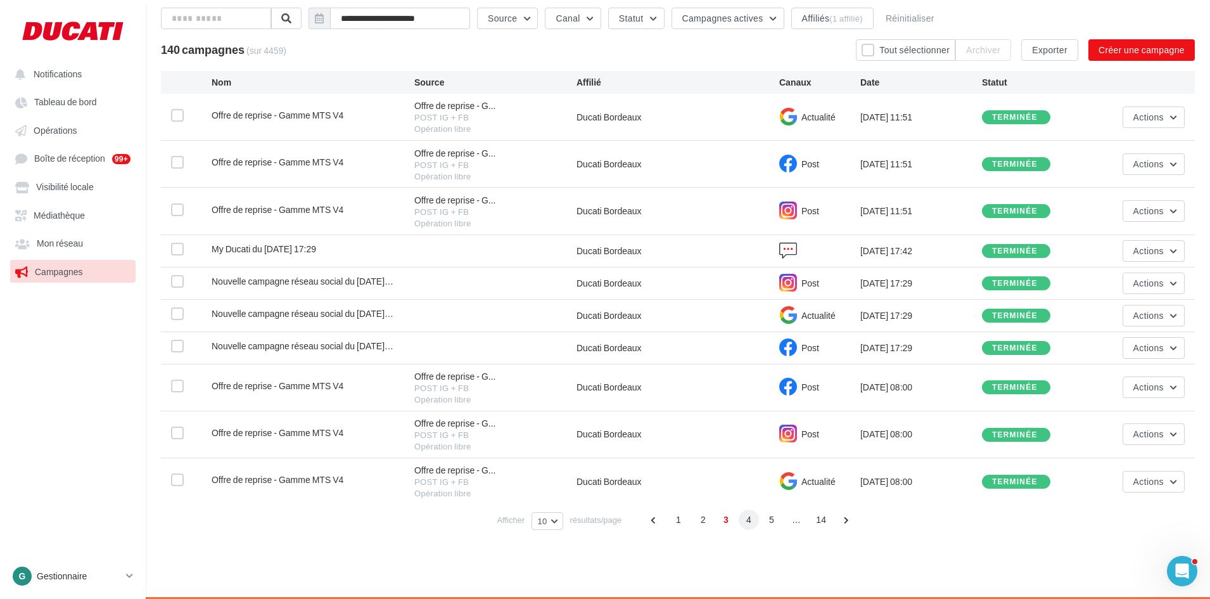
click at [750, 522] on span "4" at bounding box center [749, 520] width 20 height 20
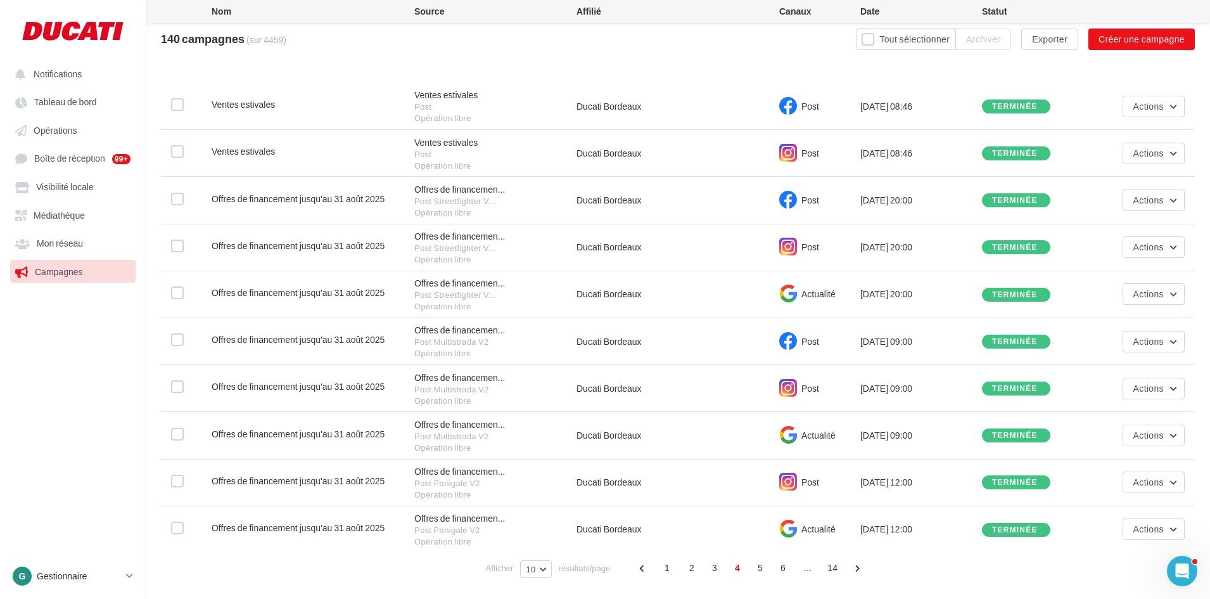
scroll to position [136, 0]
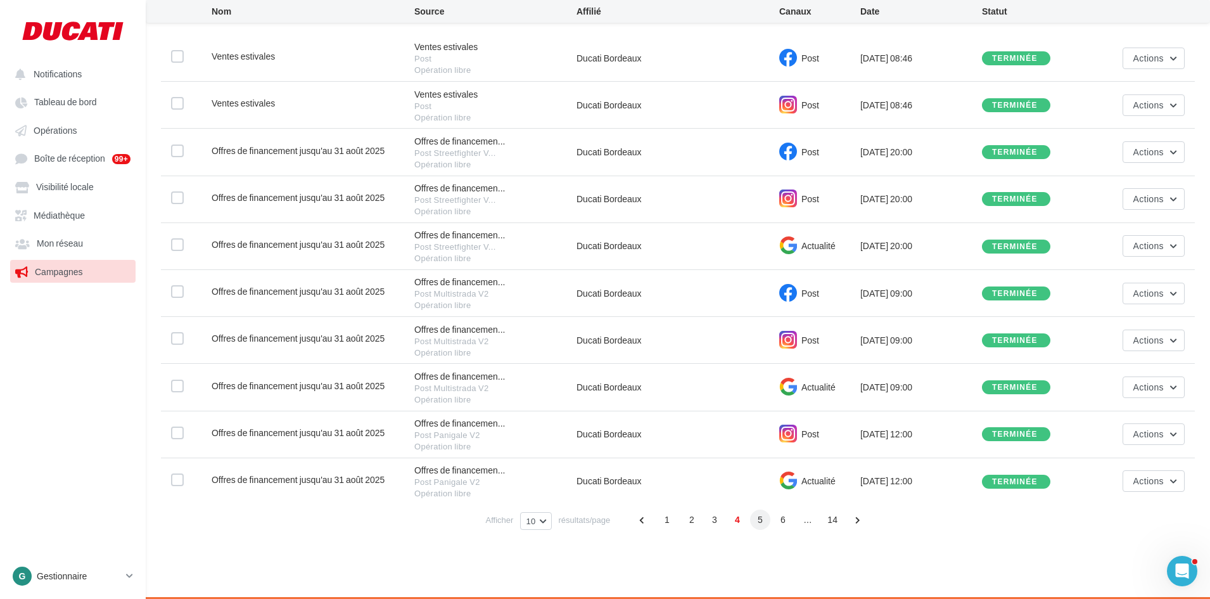
click at [767, 521] on span "5" at bounding box center [760, 520] width 20 height 20
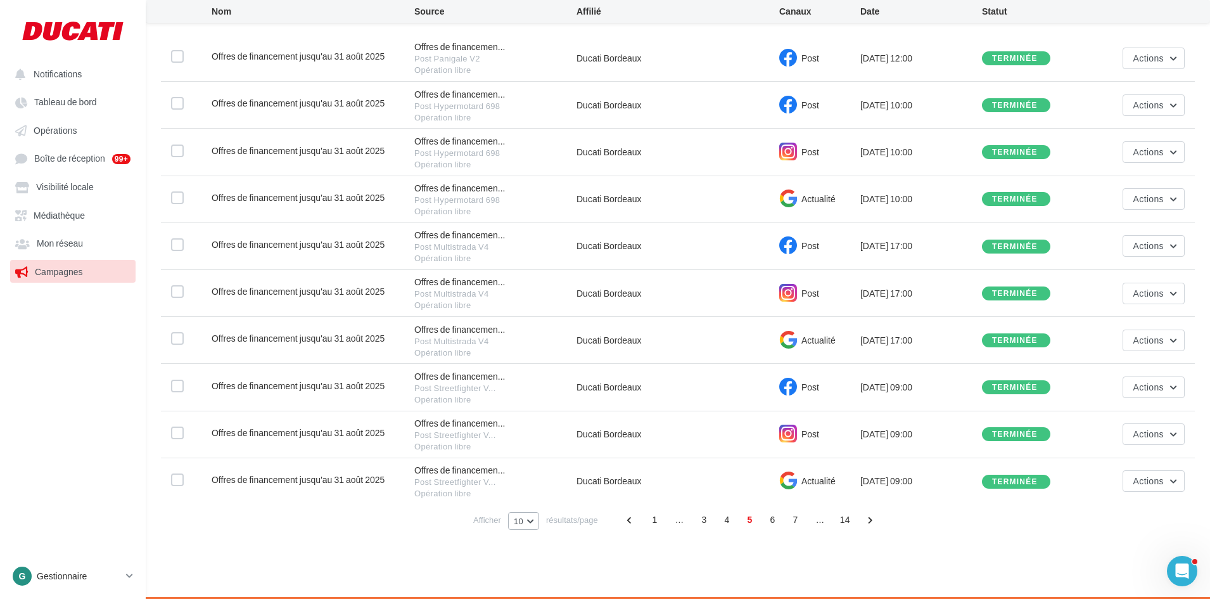
click at [528, 523] on button "10" at bounding box center [523, 521] width 31 height 18
click at [527, 499] on span "100" at bounding box center [525, 497] width 14 height 10
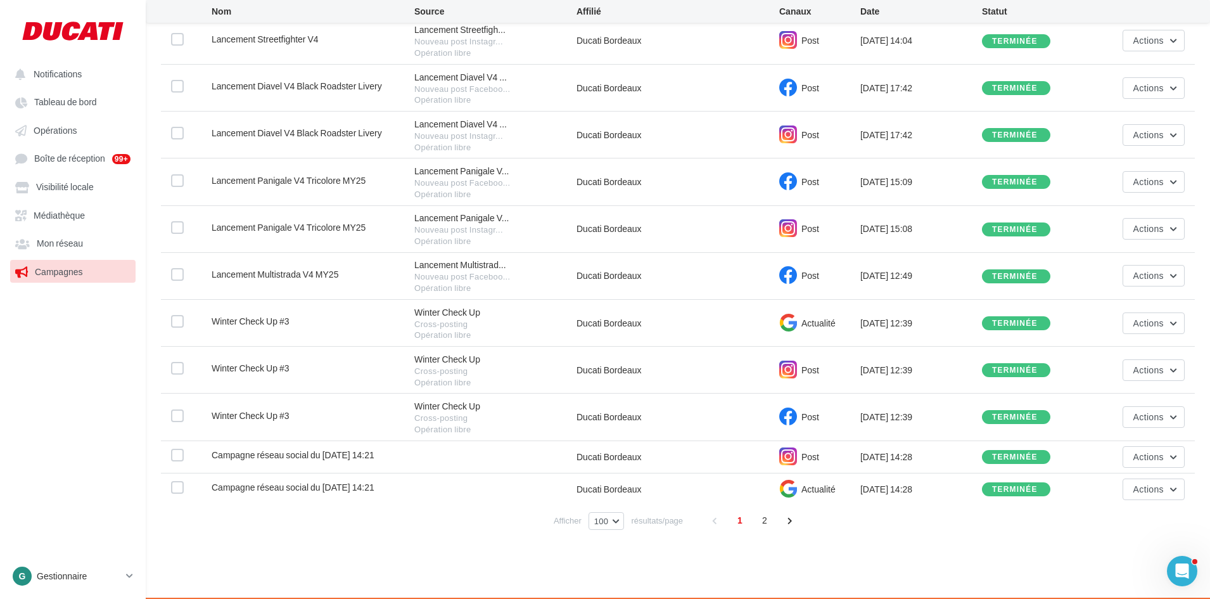
scroll to position [4251, 0]
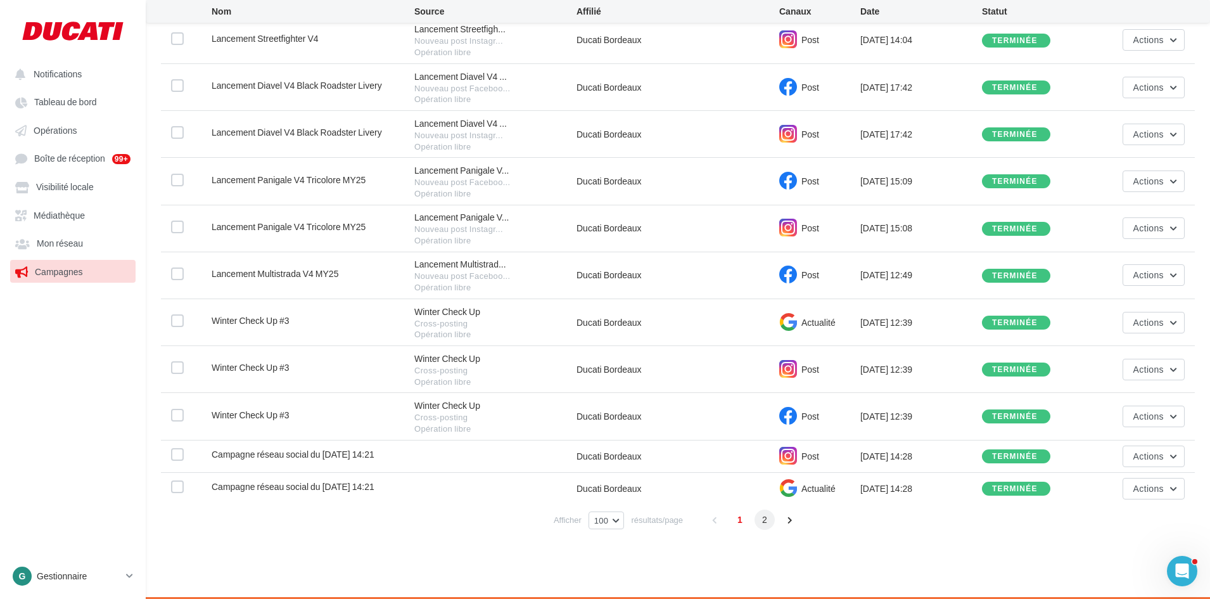
click at [757, 519] on span "2" at bounding box center [765, 520] width 20 height 20
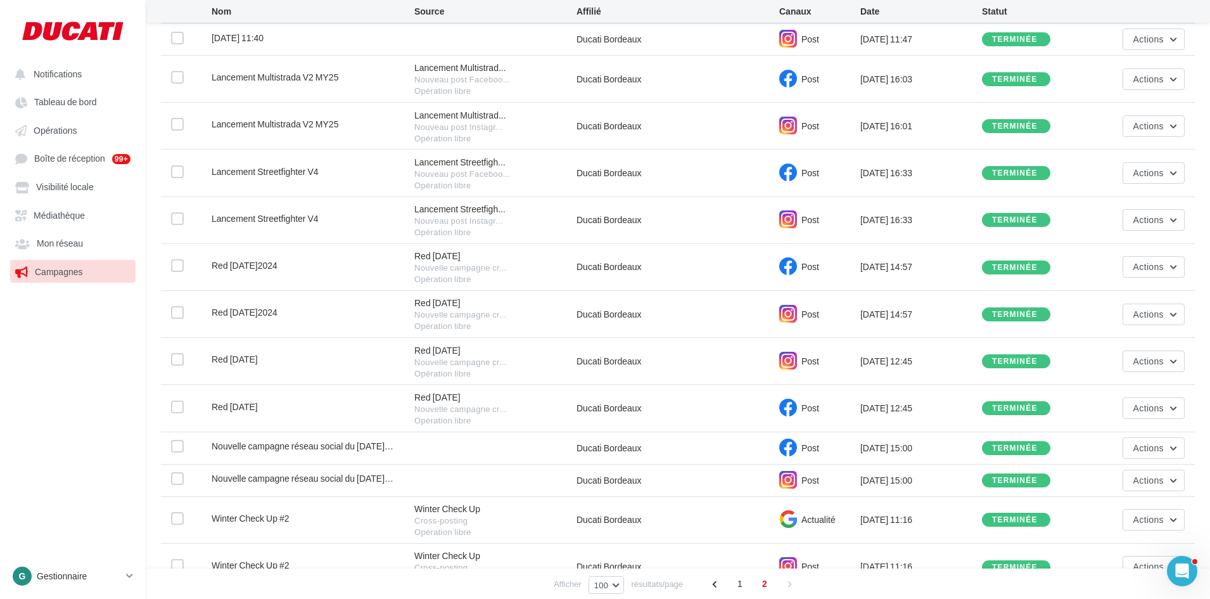
scroll to position [468, 0]
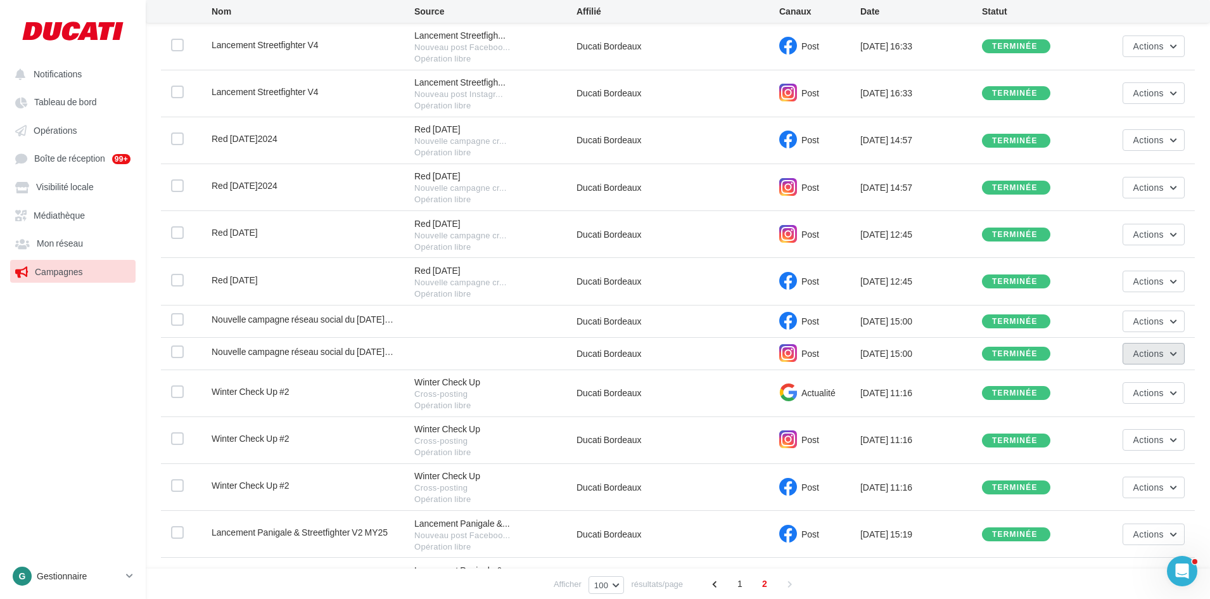
click at [1134, 354] on span "Actions" at bounding box center [1149, 353] width 30 height 11
click at [1126, 386] on button "Voir les résultats" at bounding box center [1121, 383] width 127 height 33
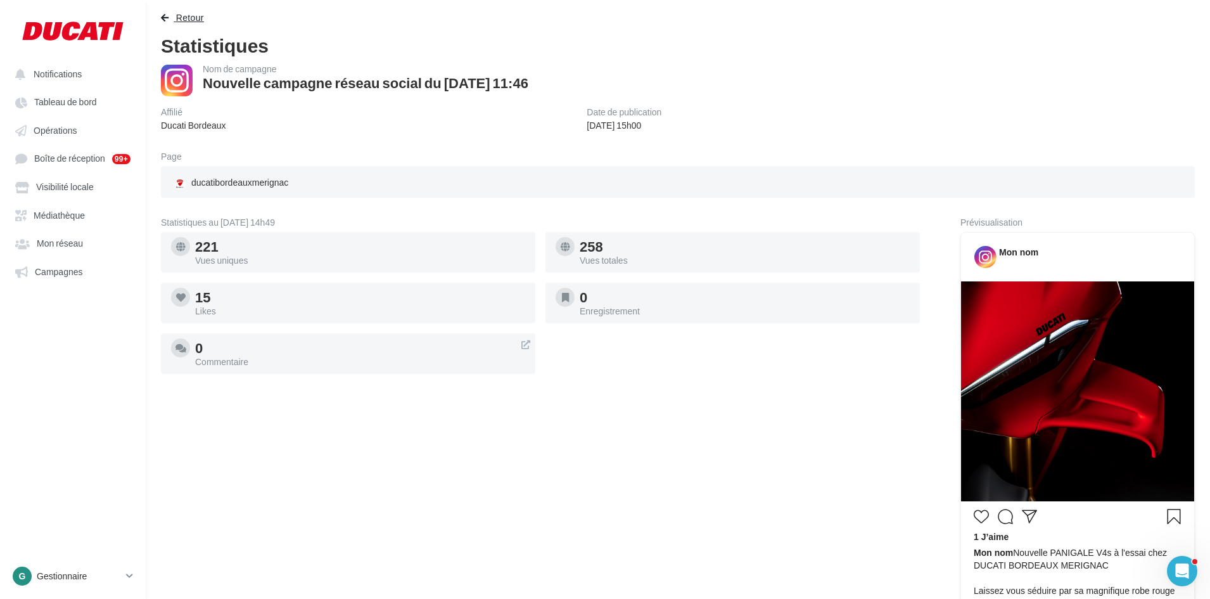
click at [190, 17] on span "Retour" at bounding box center [190, 17] width 28 height 11
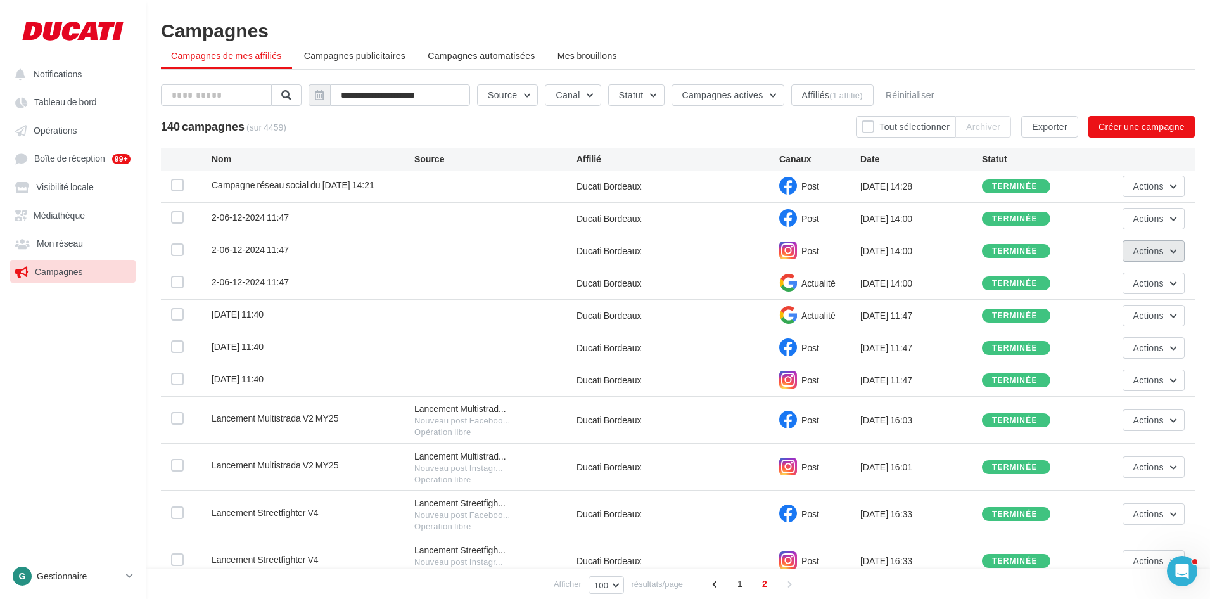
click at [1135, 255] on span "Actions" at bounding box center [1149, 250] width 30 height 11
click at [1105, 285] on button "Voir les résultats" at bounding box center [1121, 280] width 127 height 33
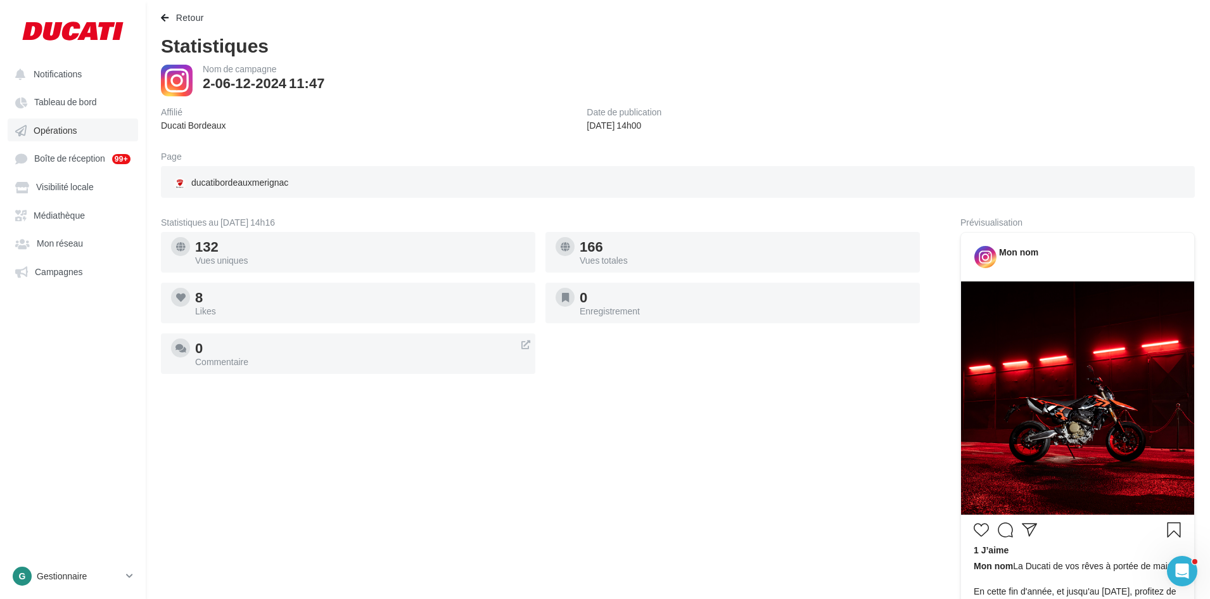
click at [55, 129] on span "Opérations" at bounding box center [55, 130] width 43 height 11
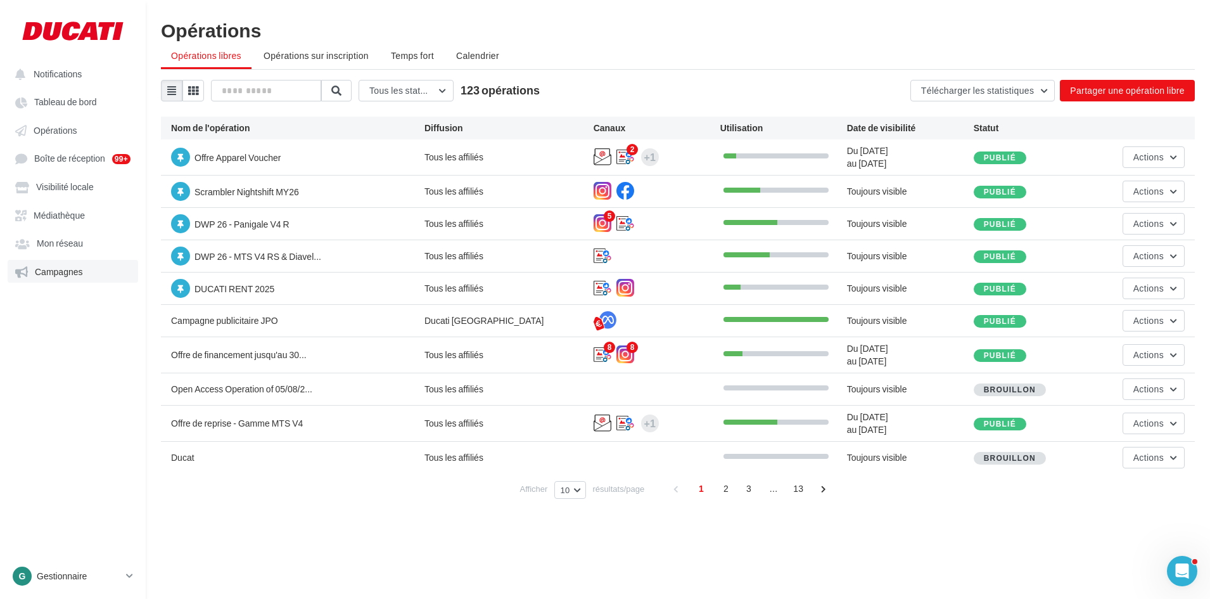
click at [62, 279] on link "Campagnes" at bounding box center [73, 271] width 131 height 23
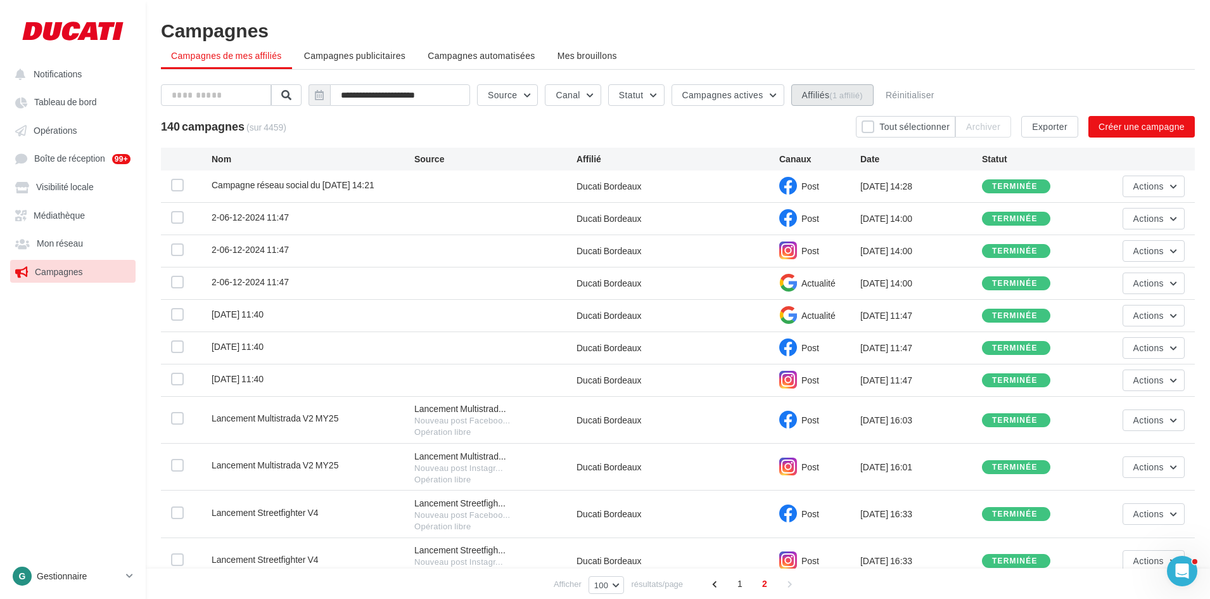
click at [865, 87] on button "Affiliés (1 affilié)" at bounding box center [833, 95] width 82 height 22
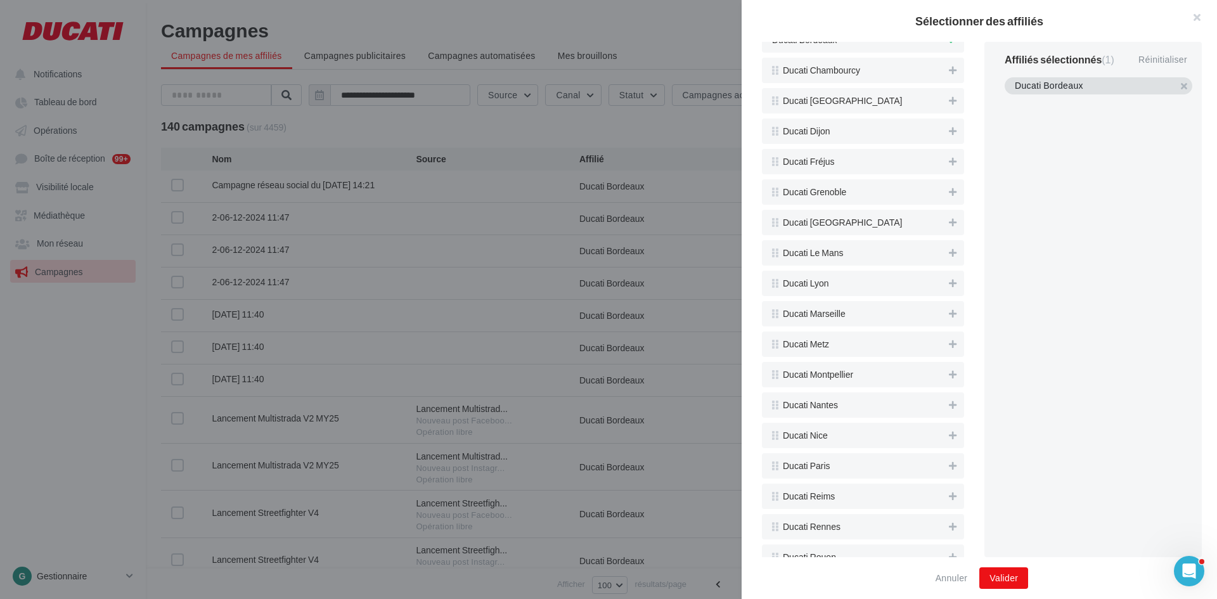
scroll to position [951, 0]
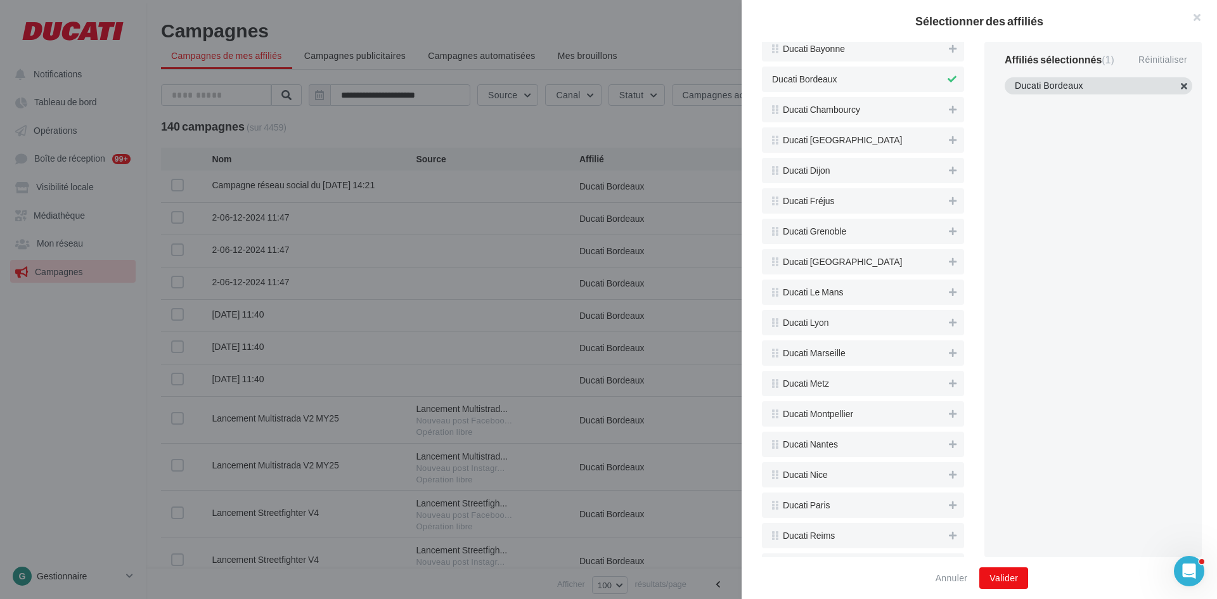
click at [1015, 101] on button "button" at bounding box center [1015, 101] width 0 height 0
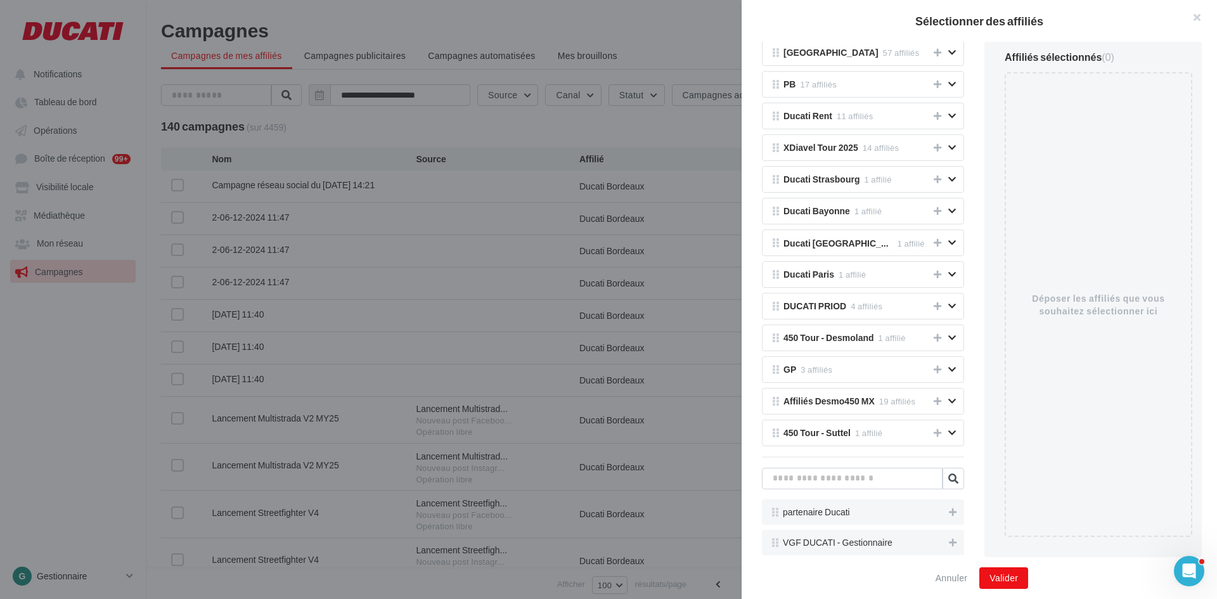
scroll to position [133, 0]
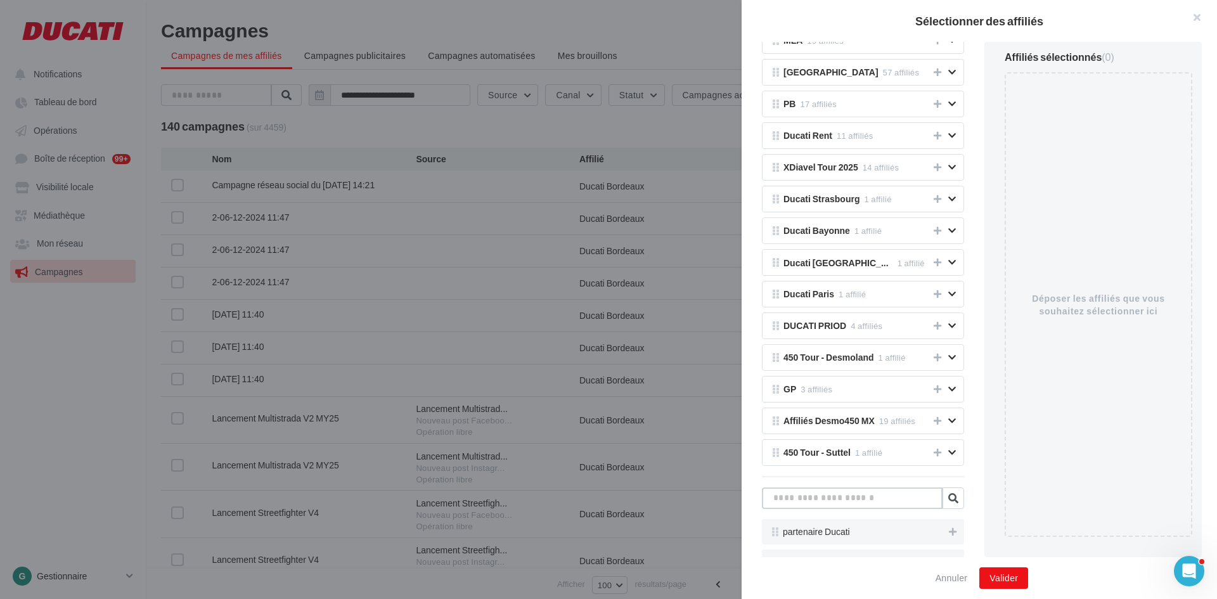
click at [832, 494] on input "text" at bounding box center [852, 498] width 181 height 22
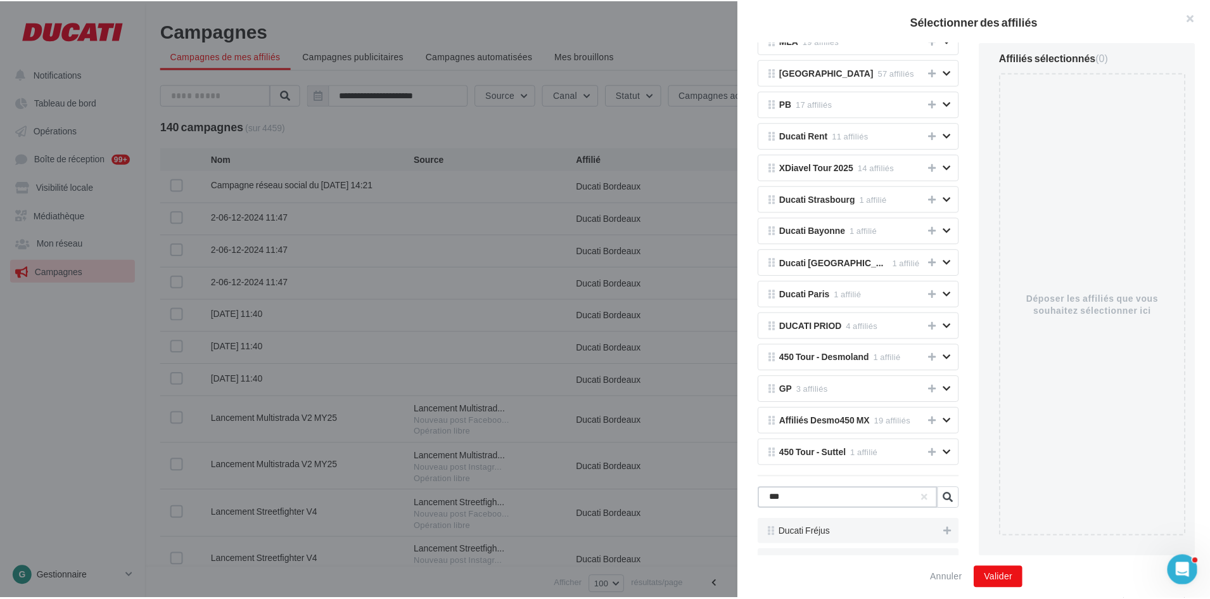
scroll to position [120, 0]
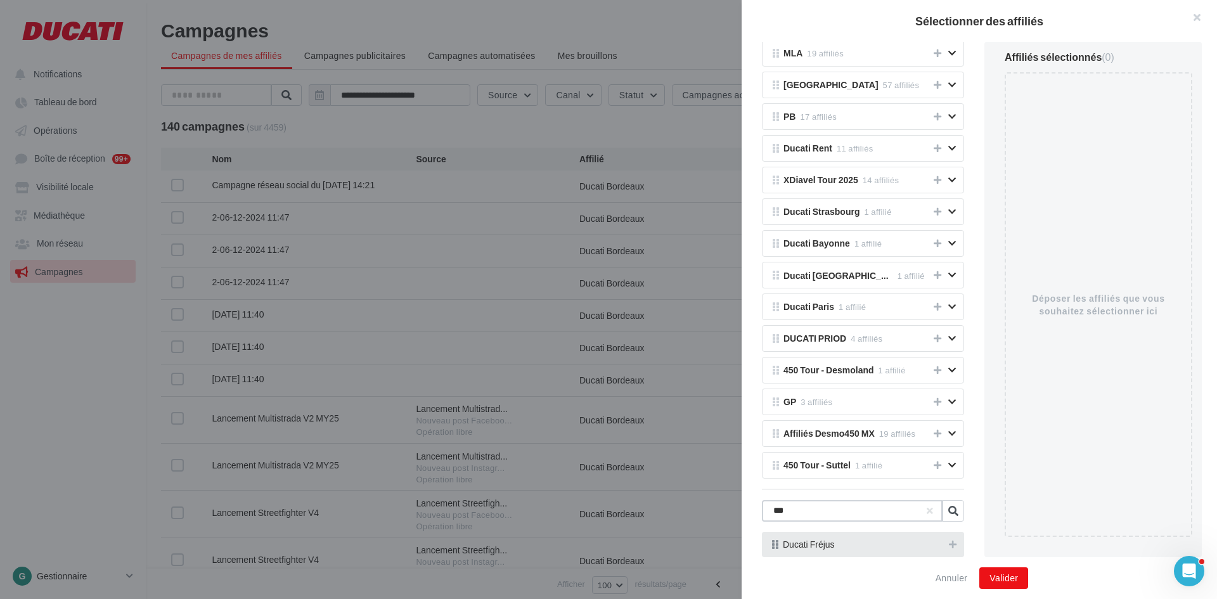
type input "***"
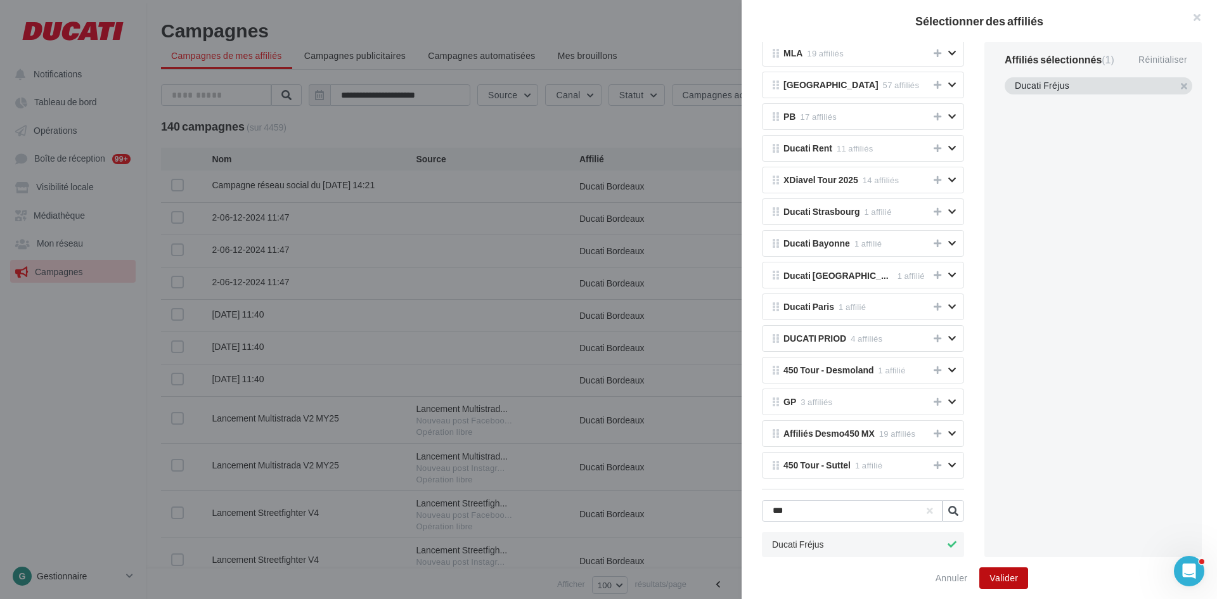
click at [1025, 584] on button "Valider" at bounding box center [1003, 578] width 49 height 22
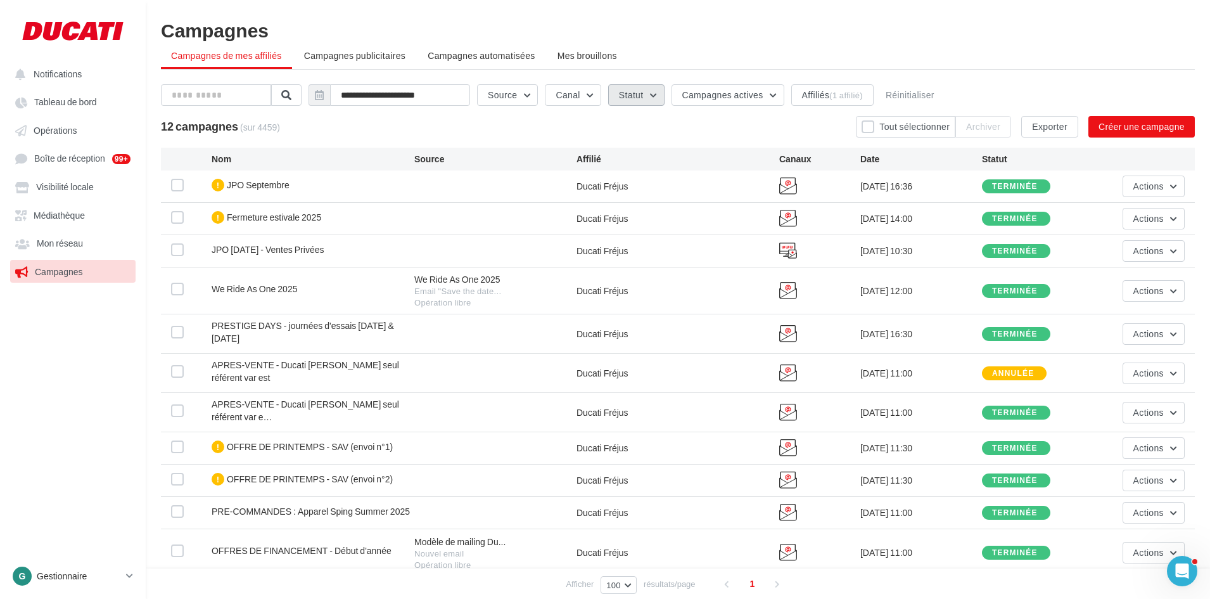
click at [650, 100] on button "Statut" at bounding box center [636, 95] width 56 height 22
click at [671, 157] on div "Terminée" at bounding box center [655, 157] width 37 height 13
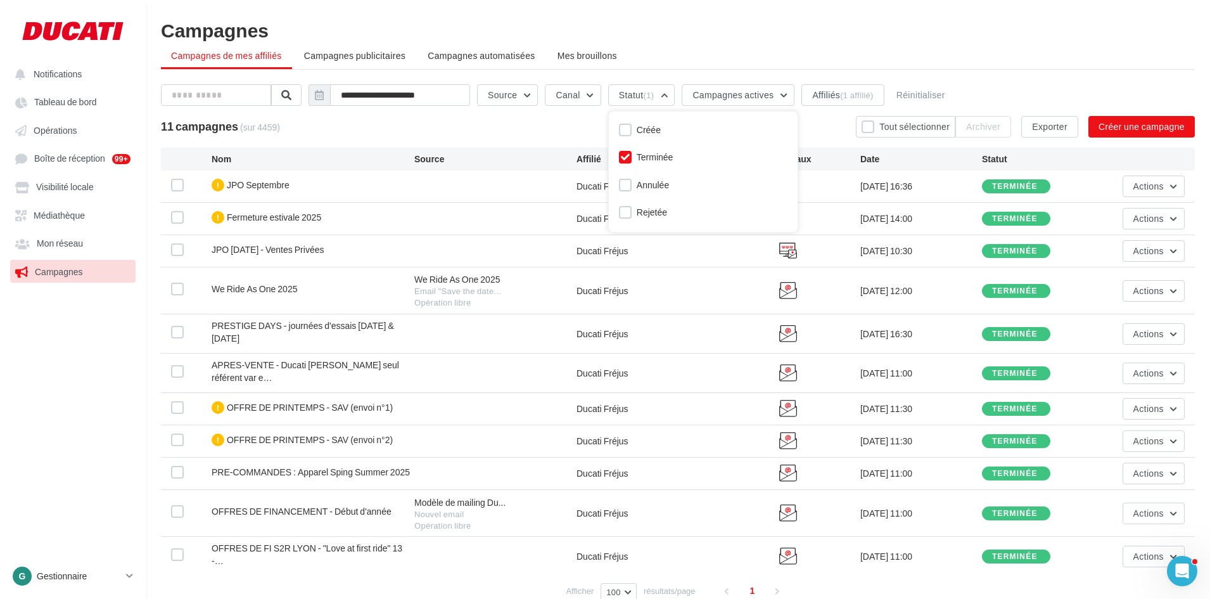
click at [828, 134] on div "11 campagnes (sur 4459) Tout sélectionner Archiver Exporter Créer une campagne" at bounding box center [678, 127] width 1034 height 22
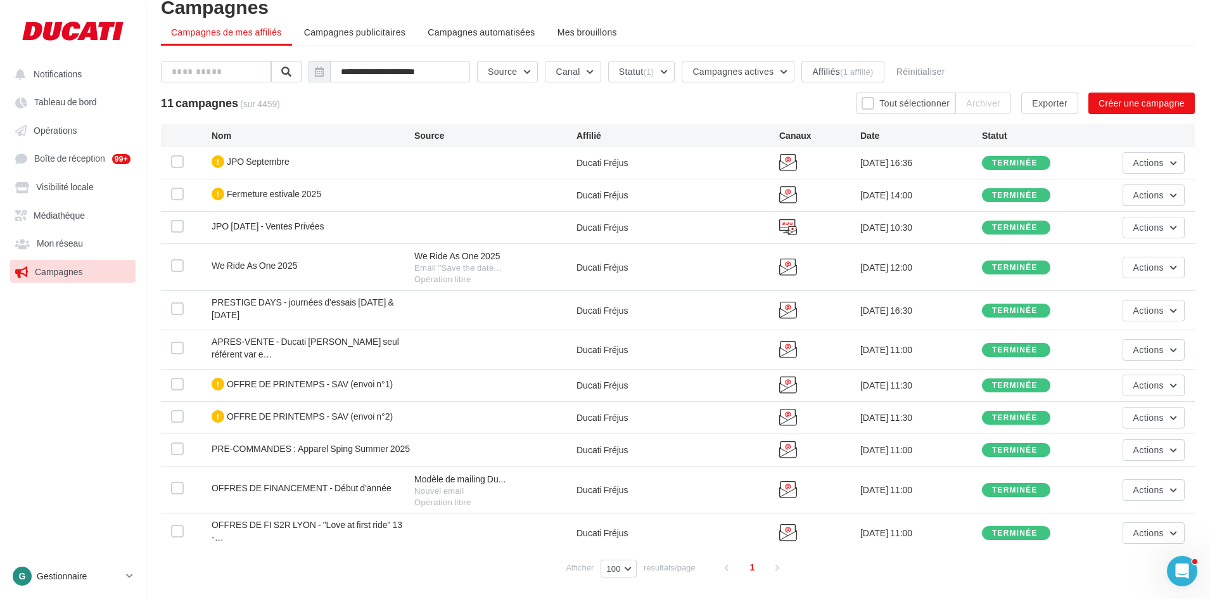
scroll to position [0, 0]
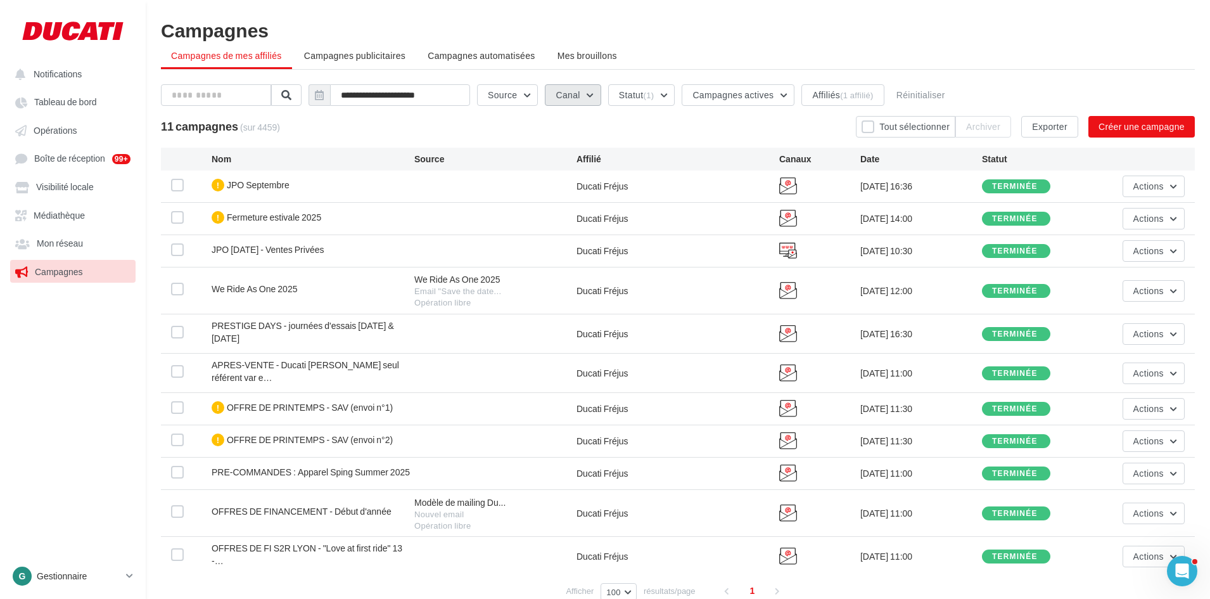
click at [589, 96] on button "Canal" at bounding box center [573, 95] width 56 height 22
click at [610, 147] on div "Instagram" at bounding box center [605, 139] width 63 height 19
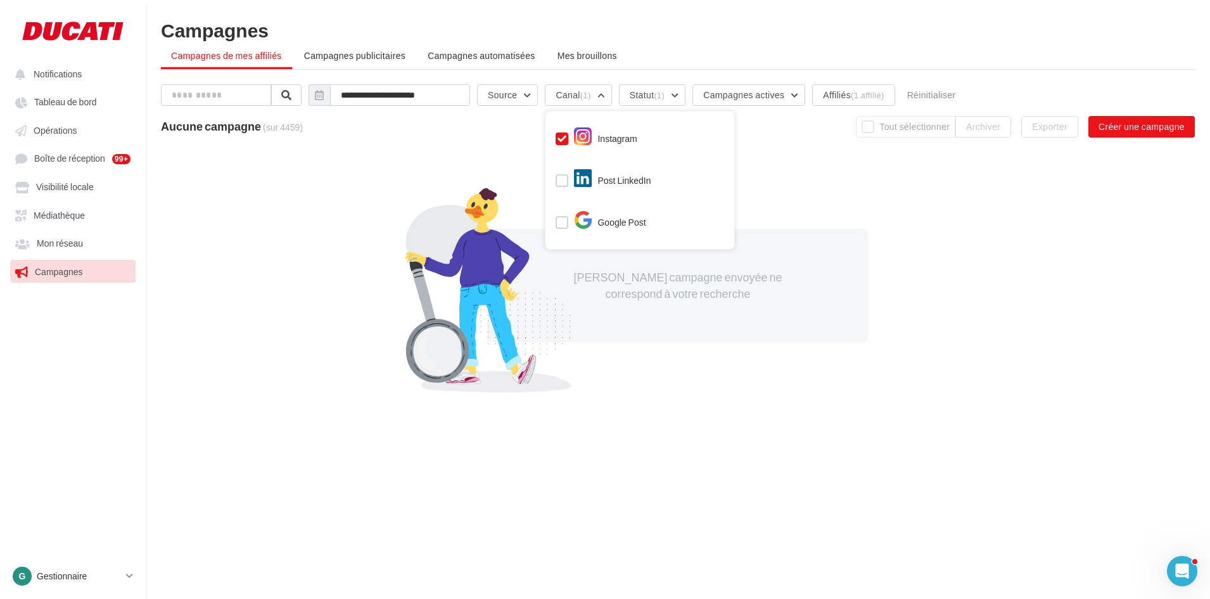
click at [610, 147] on div "Instagram" at bounding box center [605, 139] width 63 height 19
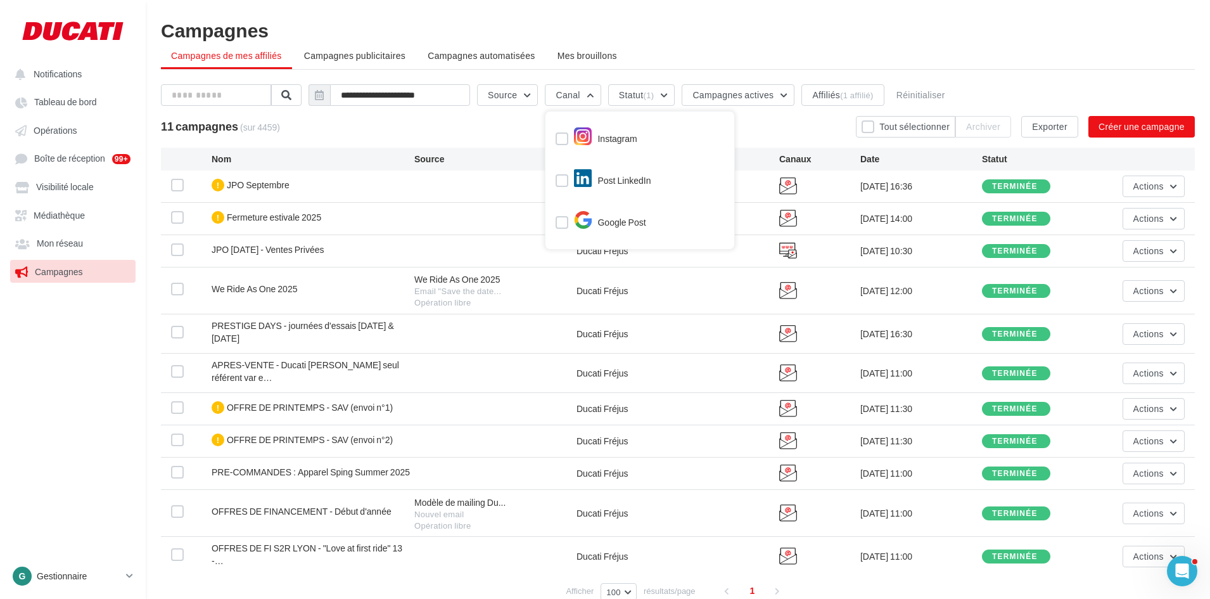
click at [794, 35] on h1 "Campagnes" at bounding box center [678, 29] width 1034 height 19
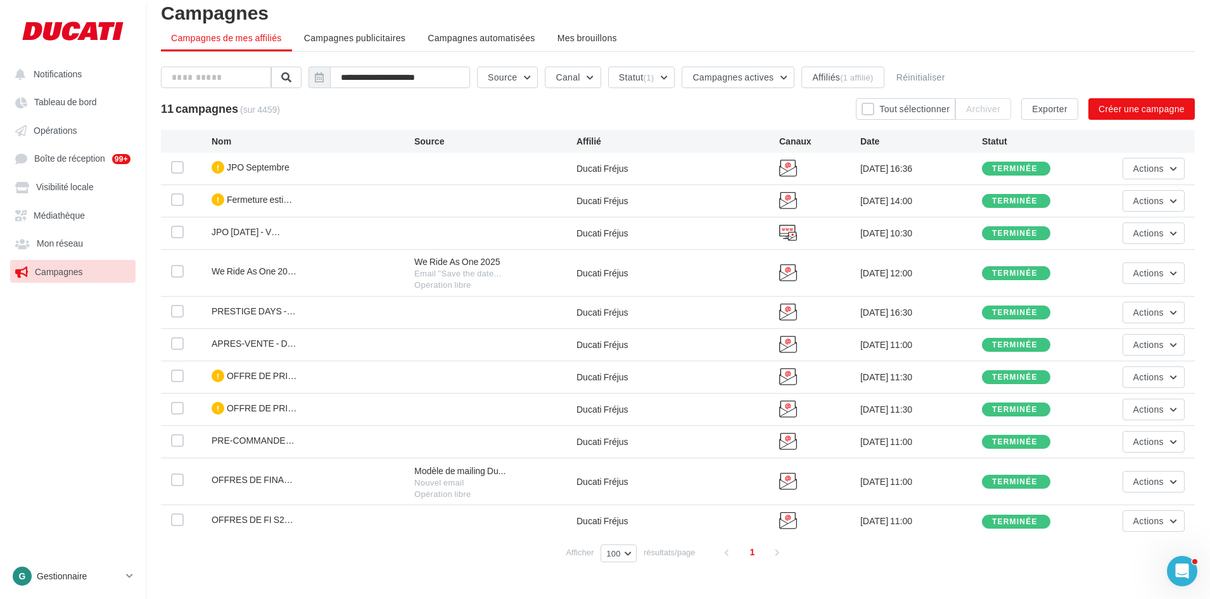
scroll to position [0, 0]
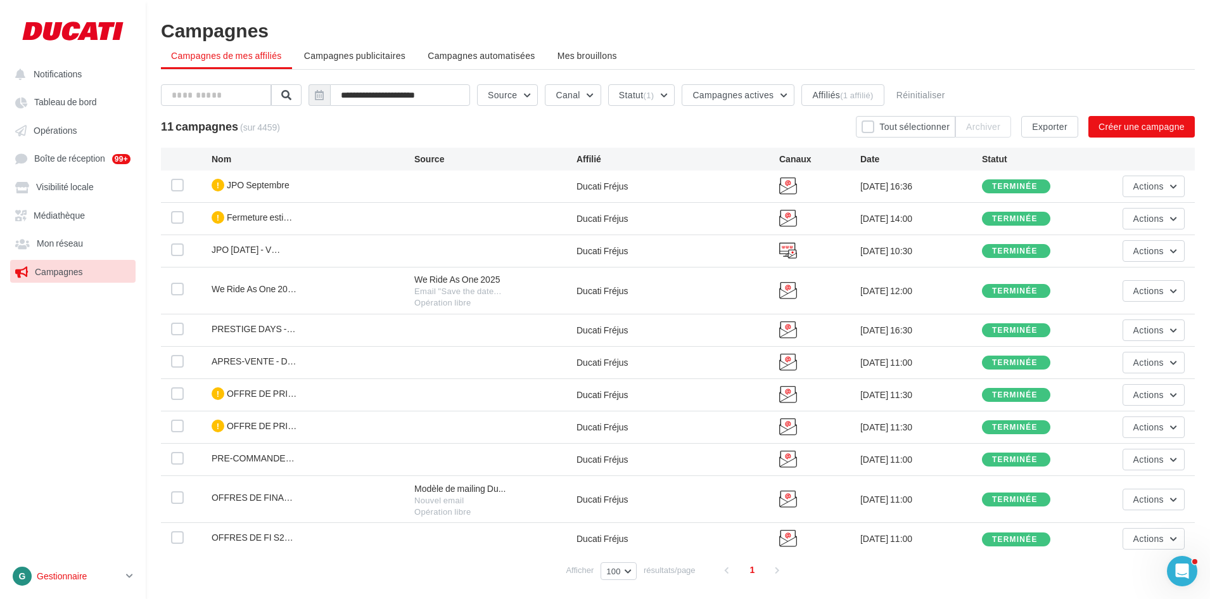
click at [87, 574] on p "Gestionnaire" at bounding box center [79, 576] width 84 height 13
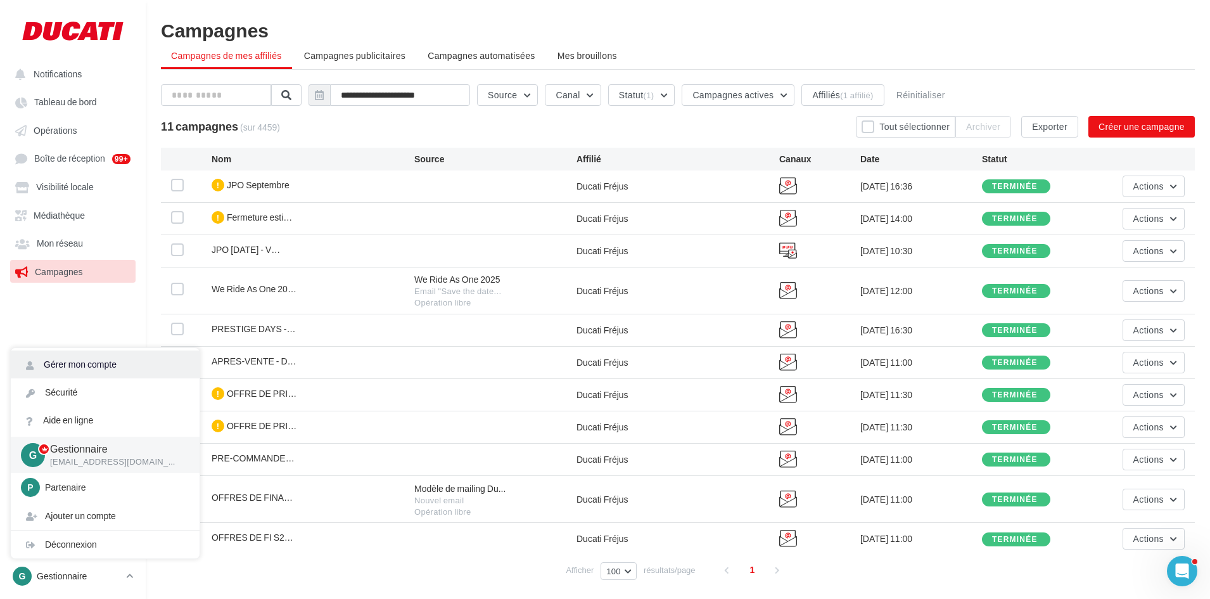
click at [113, 368] on link "Gérer mon compte" at bounding box center [105, 364] width 189 height 28
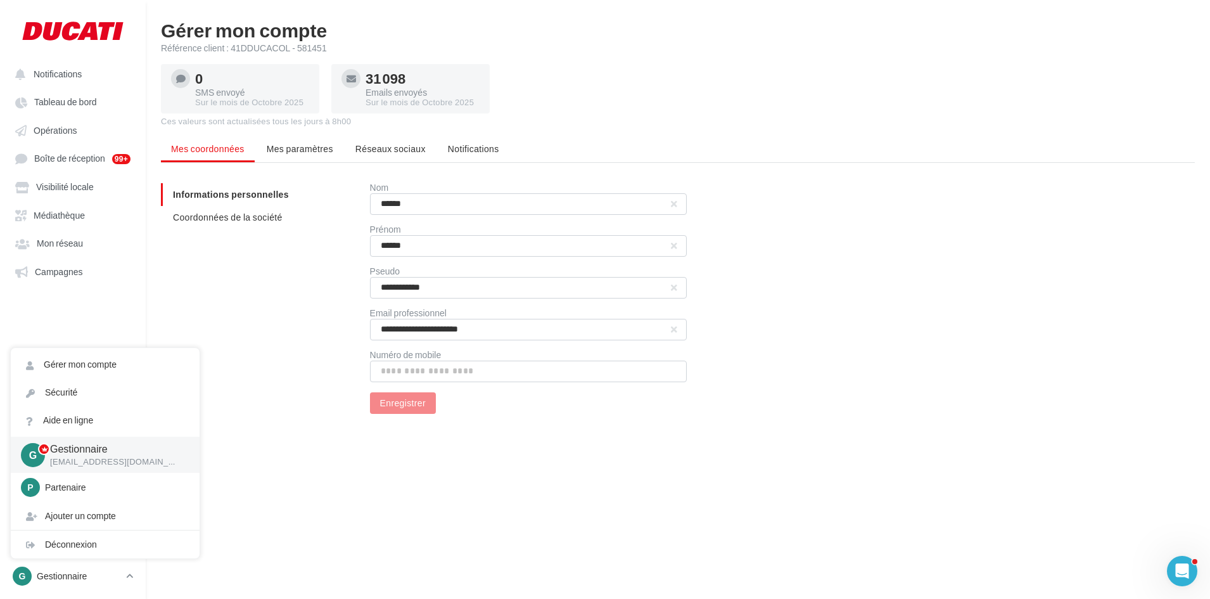
click at [402, 161] on ul "Mes coordonnées Mes paramètres Réseaux sociaux Notifications" at bounding box center [678, 150] width 1034 height 25
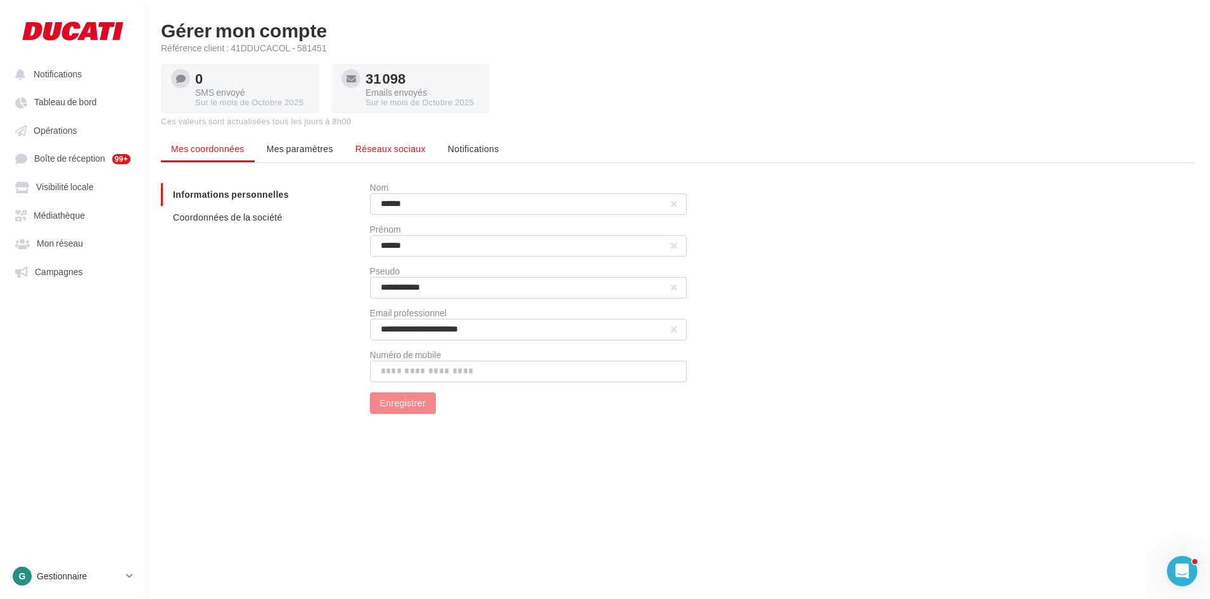
click at [405, 152] on span "Réseaux sociaux" at bounding box center [391, 148] width 70 height 11
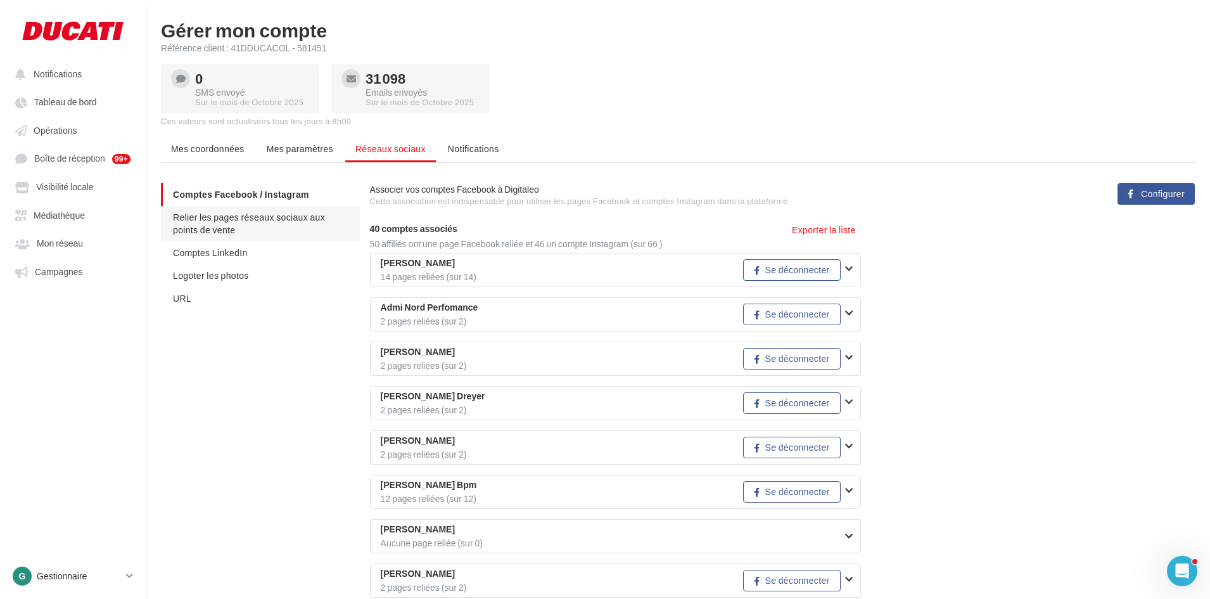
click at [224, 221] on span "Relier les pages réseaux sociaux aux points de vente" at bounding box center [249, 223] width 152 height 23
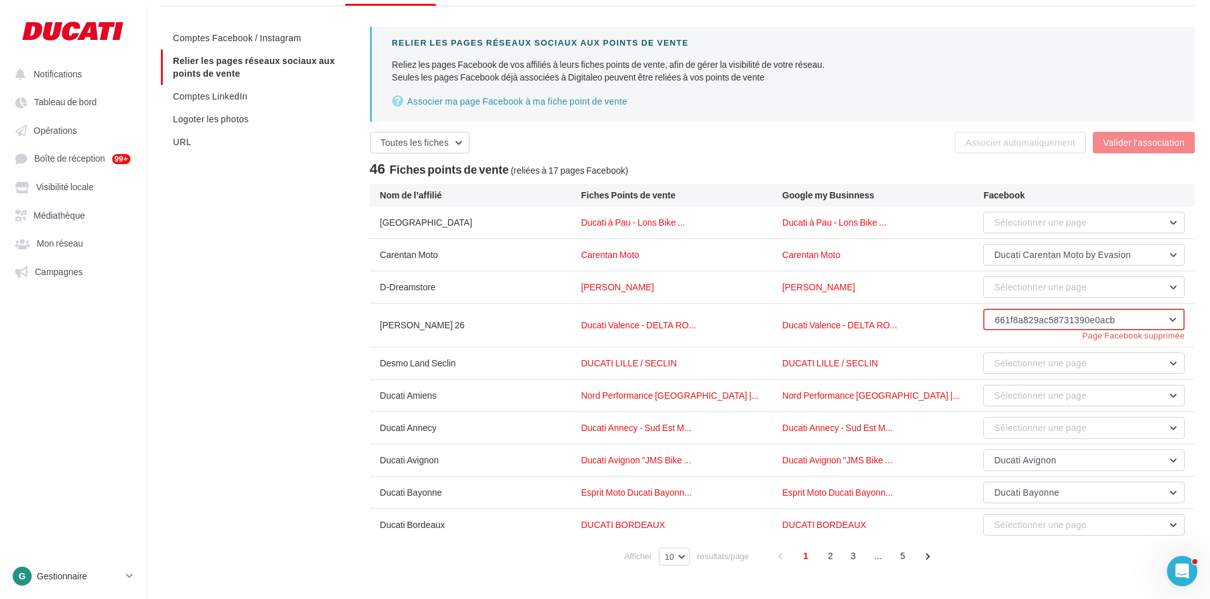
scroll to position [183, 0]
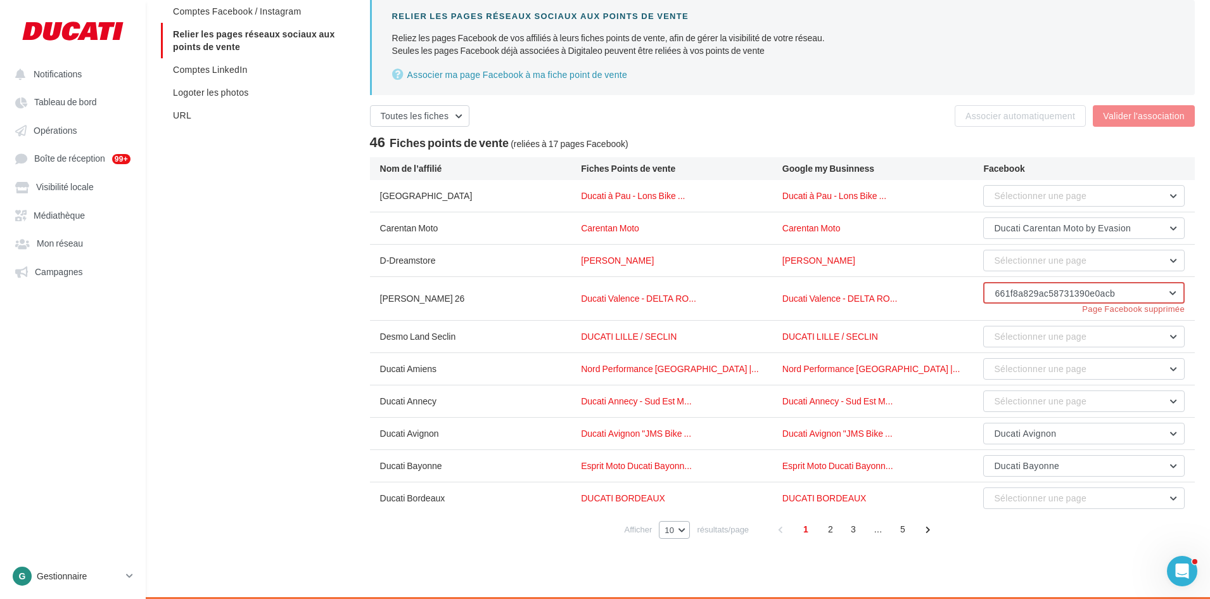
click at [679, 528] on button "10" at bounding box center [674, 530] width 31 height 18
click at [681, 511] on span "100" at bounding box center [676, 506] width 14 height 10
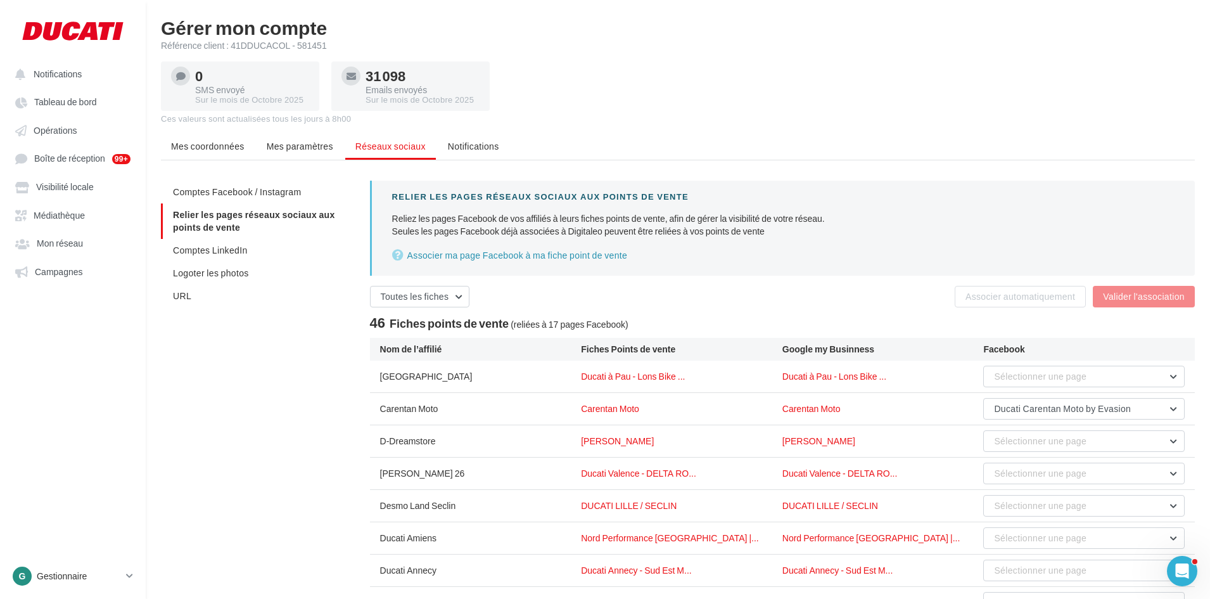
scroll to position [0, 0]
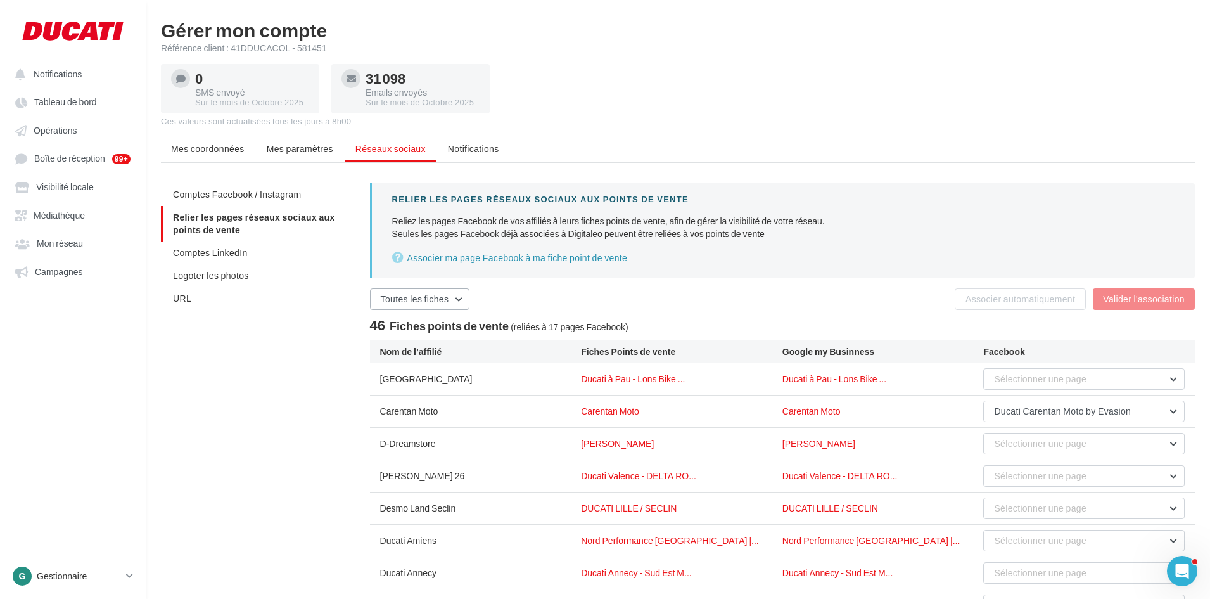
click at [468, 292] on button "Toutes les fiches" at bounding box center [420, 299] width 100 height 22
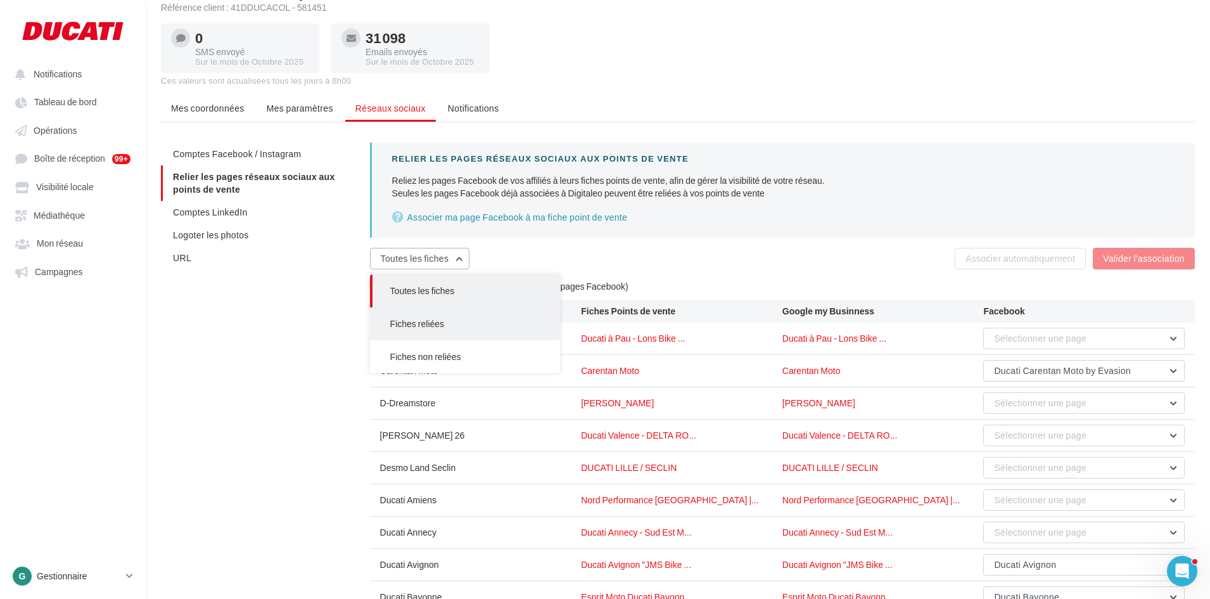
scroll to position [63, 0]
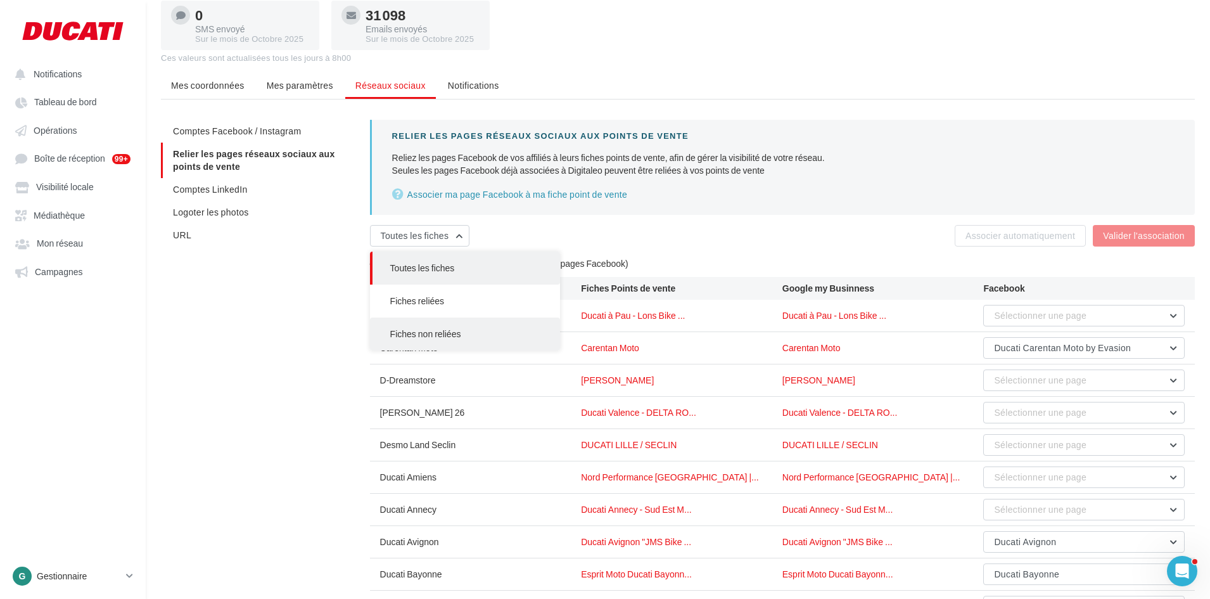
click at [448, 328] on span "Fiches non reliées" at bounding box center [425, 333] width 71 height 11
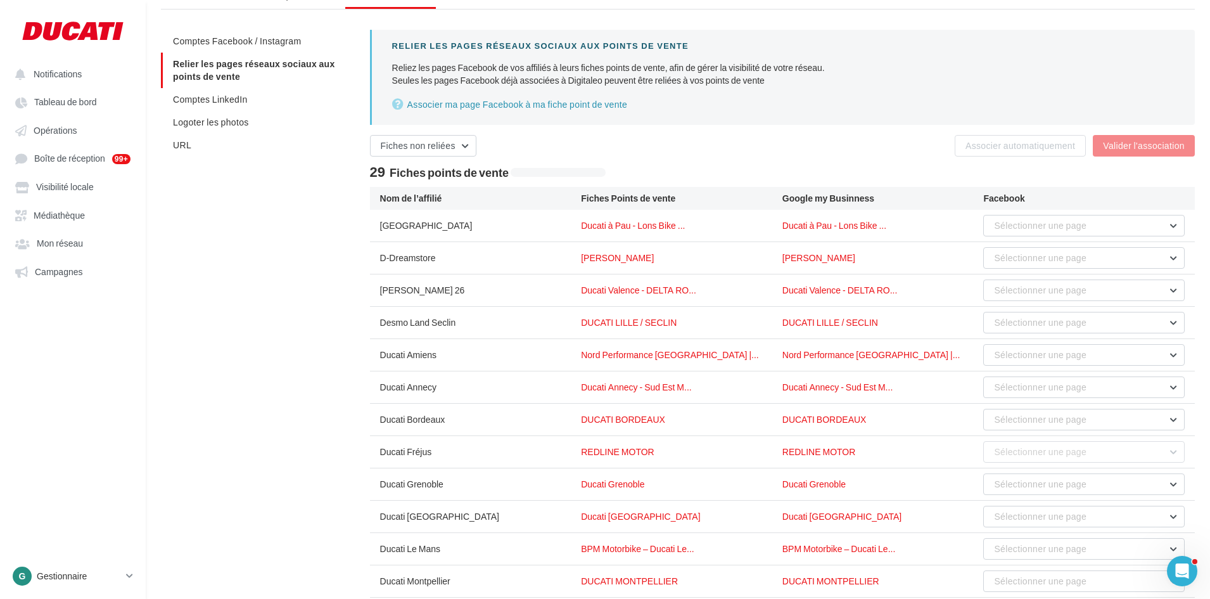
scroll to position [152, 0]
drag, startPoint x: 384, startPoint y: 418, endPoint x: 472, endPoint y: 424, distance: 88.3
click at [444, 422] on div "Ducati Bordeaux" at bounding box center [481, 420] width 202 height 13
click at [524, 423] on div "Ducati Bordeaux" at bounding box center [481, 420] width 202 height 13
click at [420, 422] on div "Ducati Bordeaux" at bounding box center [481, 420] width 202 height 13
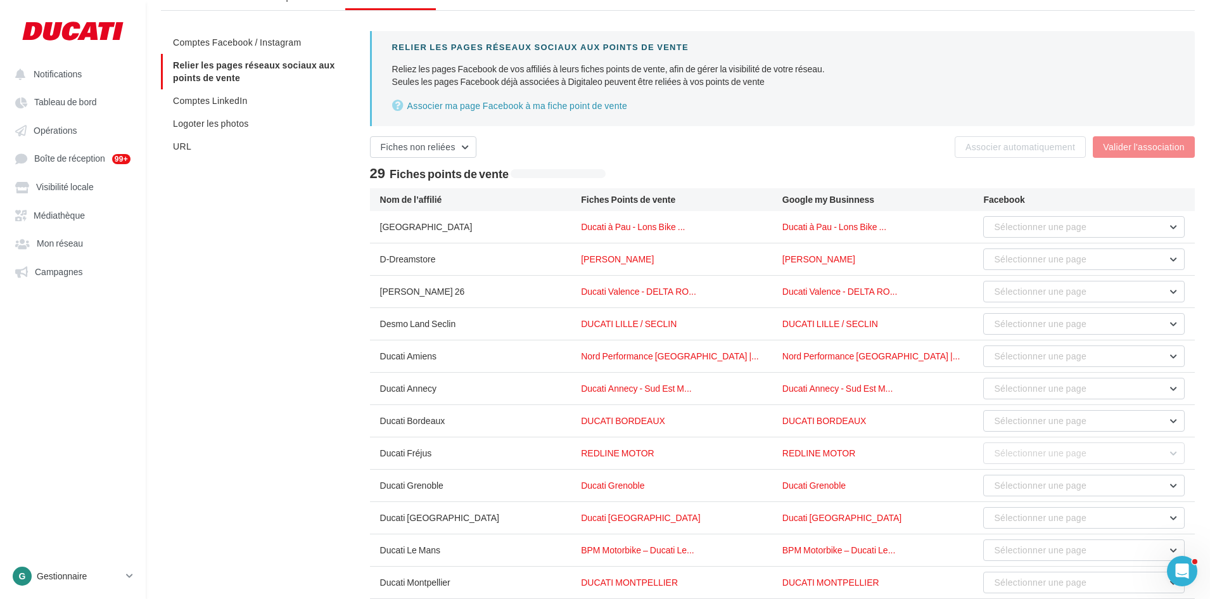
click at [420, 422] on div "Ducati Bordeaux" at bounding box center [481, 420] width 202 height 13
click at [1031, 411] on button "Sélectionner une page" at bounding box center [1085, 421] width 202 height 22
click at [781, 302] on div "[PERSON_NAME] 26 Ducati Valence - DELTA RO... Ducati Valence - DELTA RO... Séle…" at bounding box center [782, 292] width 825 height 32
click at [1077, 420] on span "Sélectionner une page" at bounding box center [1040, 420] width 93 height 11
click at [930, 416] on div "DUCATI BORDEAUX" at bounding box center [884, 420] width 202 height 13
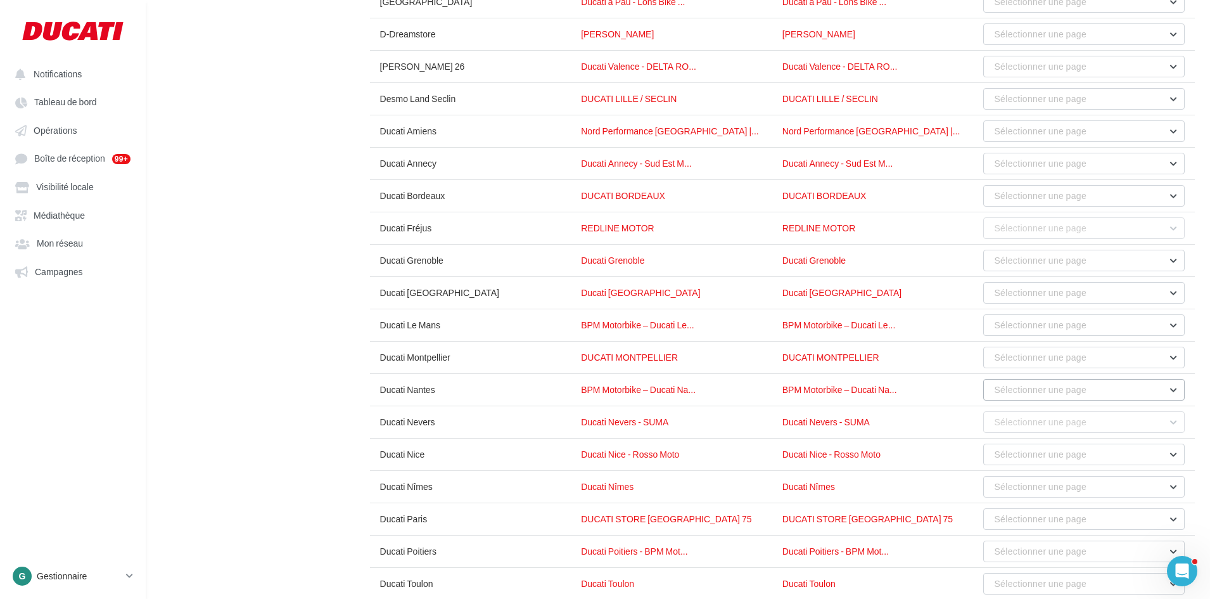
scroll to position [406, 0]
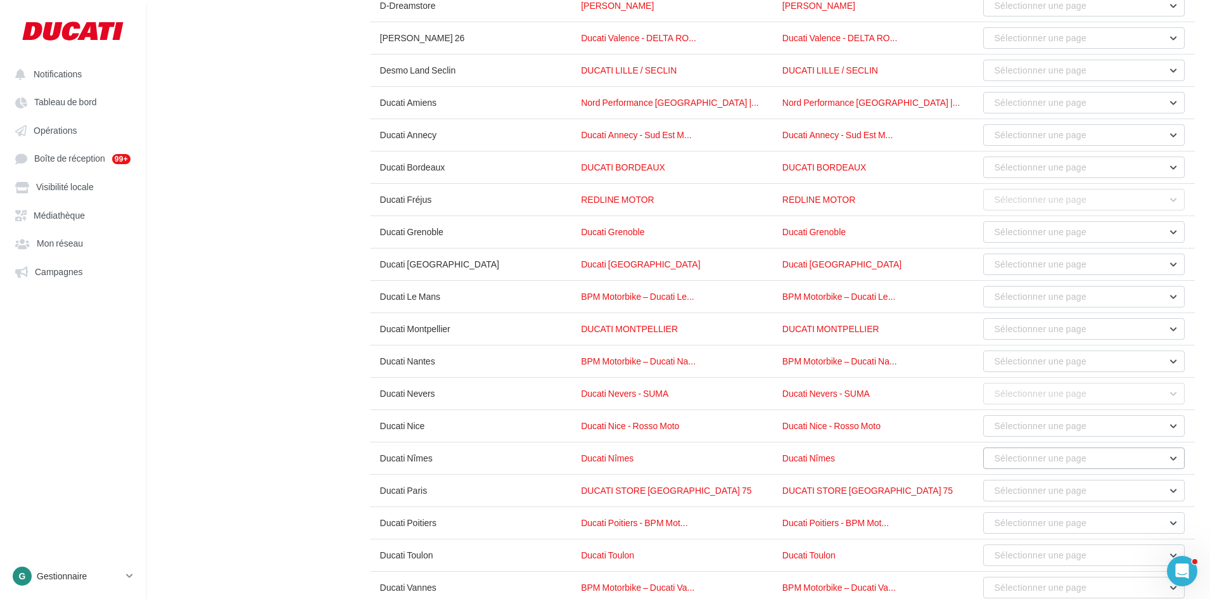
click at [1057, 454] on span "Sélectionner une page" at bounding box center [1040, 458] width 93 height 11
click at [1068, 365] on span "Sélectionner une page" at bounding box center [1040, 361] width 93 height 11
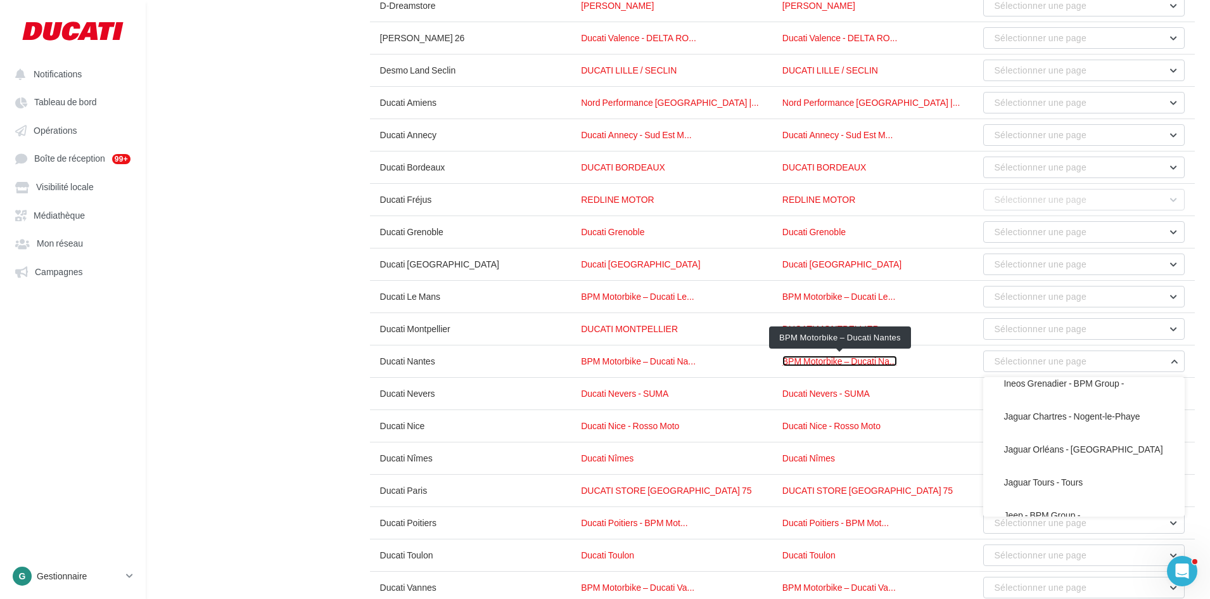
click at [834, 359] on link "BPM Motorbike – Ducati Na..." at bounding box center [840, 361] width 115 height 11
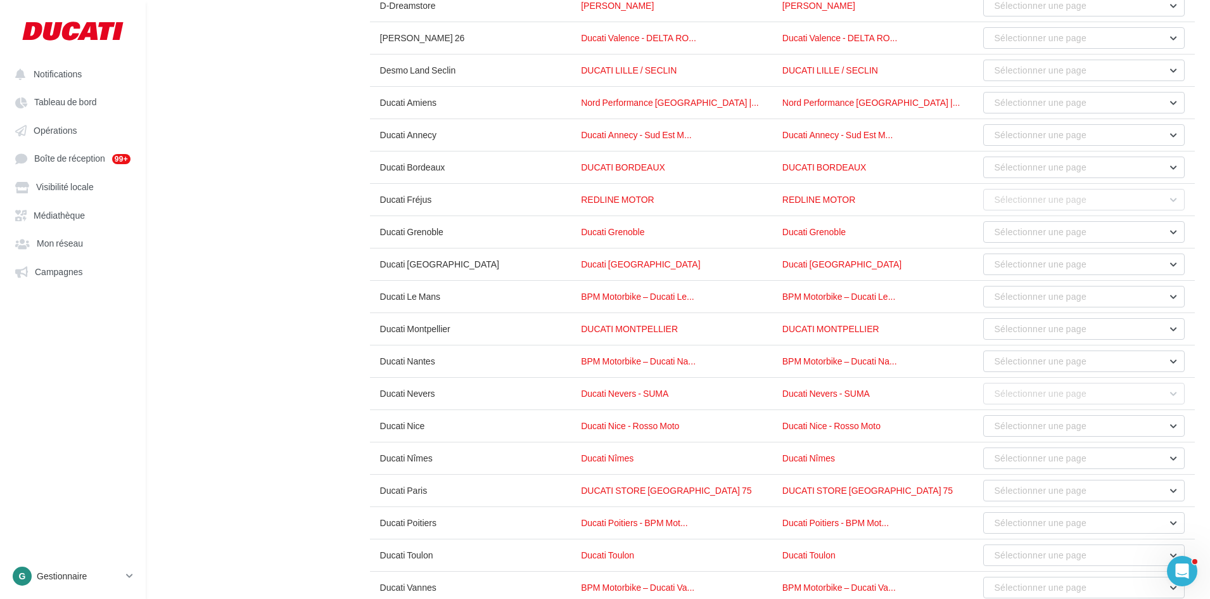
click at [254, 311] on div "Comptes Facebook / Instagram Relier les pages réseaux sociaux aux points de ven…" at bounding box center [683, 351] width 1044 height 1147
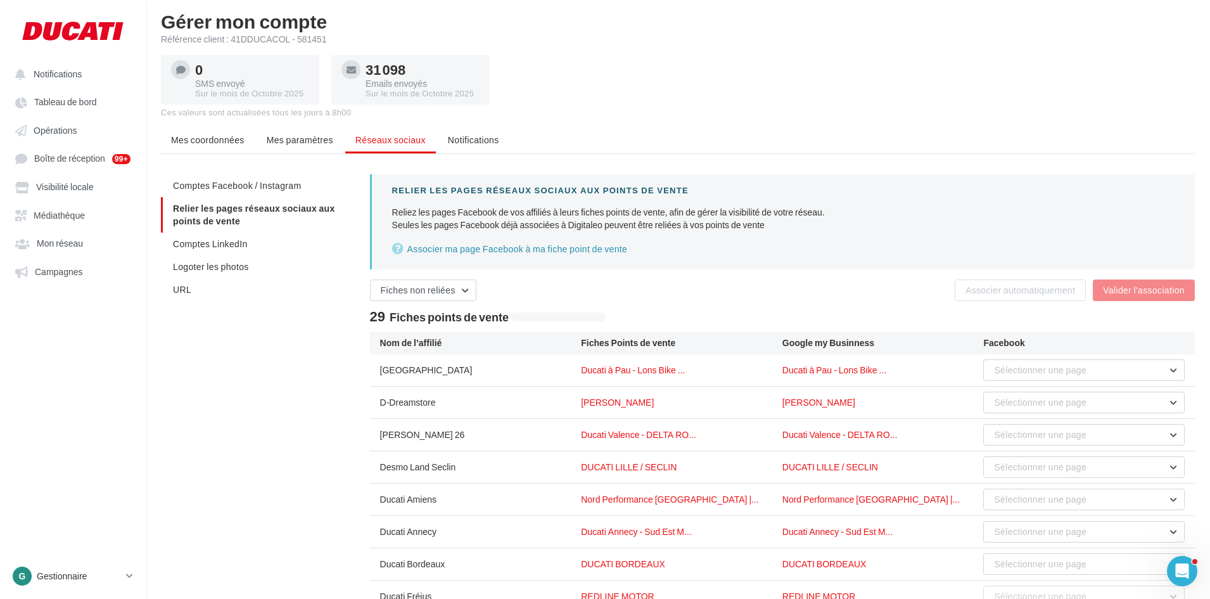
scroll to position [0, 0]
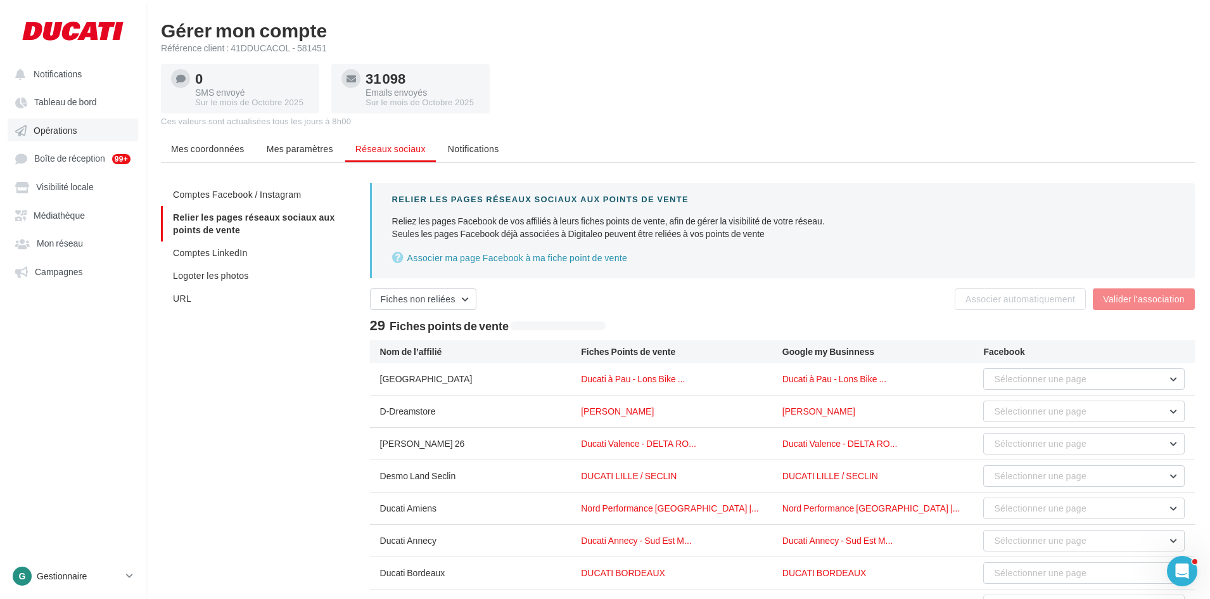
click at [65, 130] on span "Opérations" at bounding box center [55, 130] width 43 height 11
